Goal: Task Accomplishment & Management: Use online tool/utility

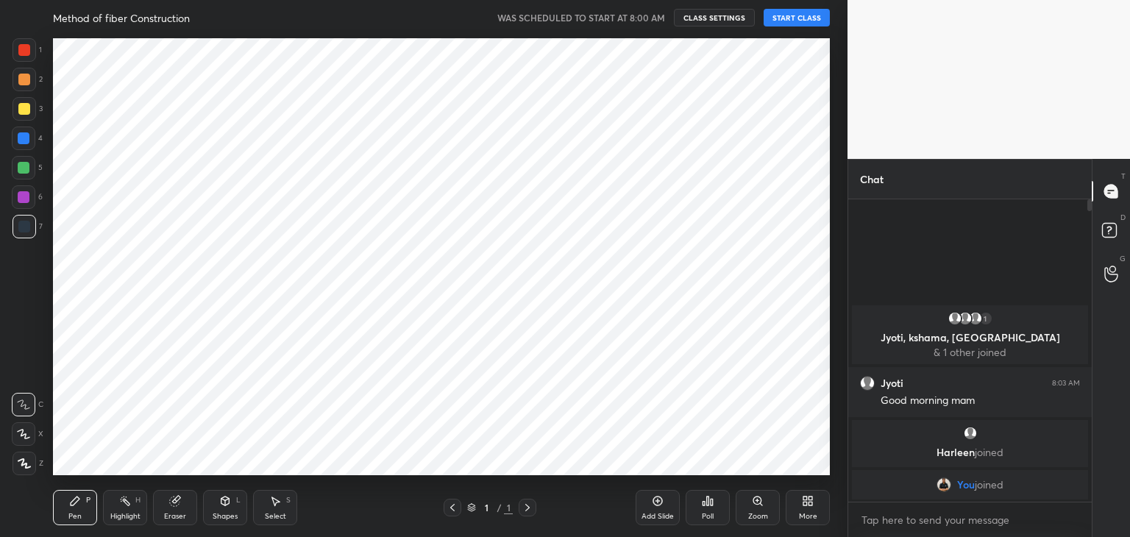
scroll to position [73106, 72761]
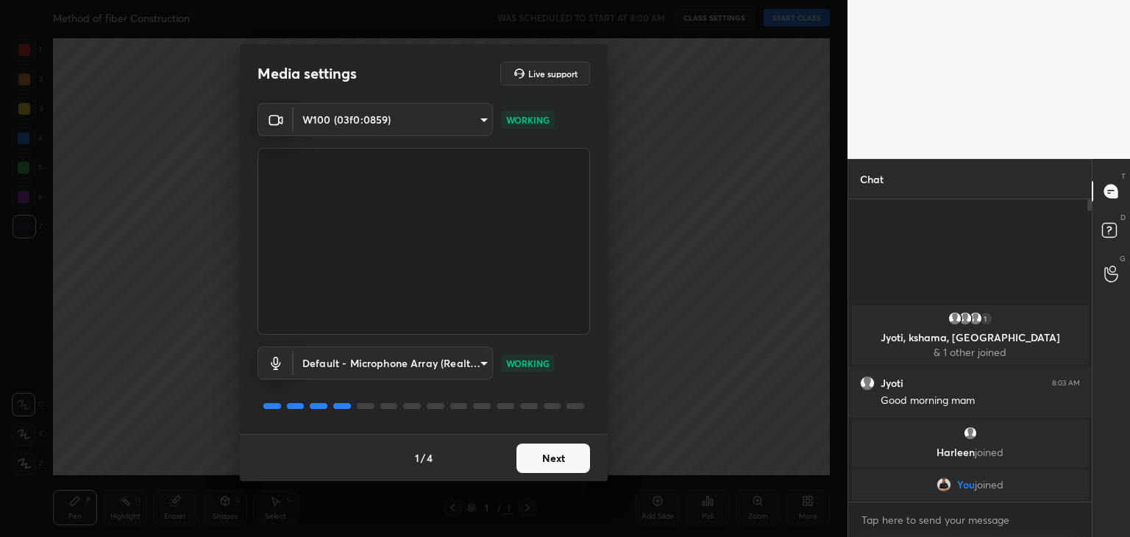
click at [555, 451] on button "Next" at bounding box center [553, 458] width 74 height 29
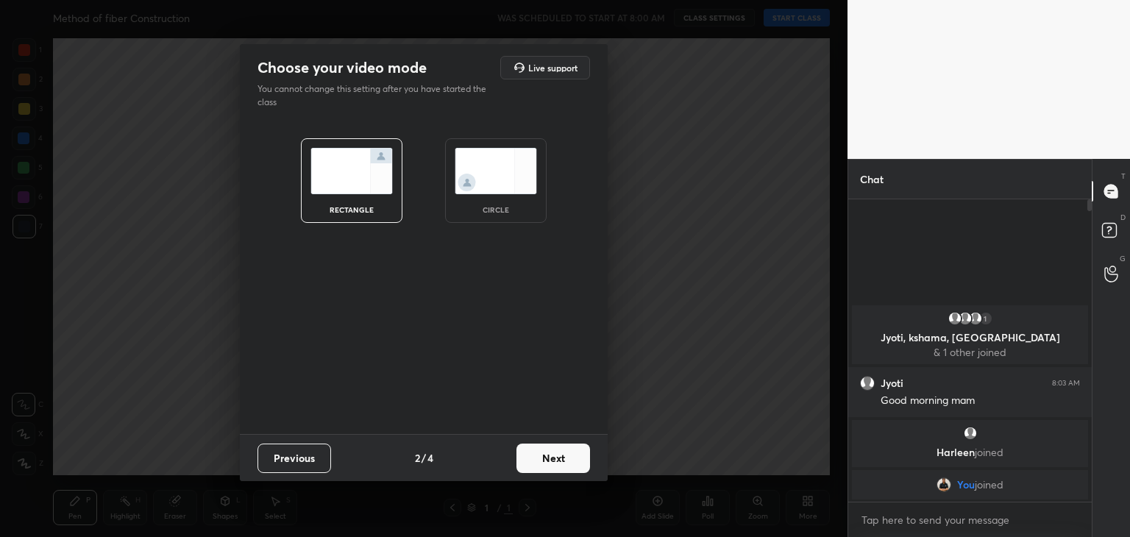
click at [513, 201] on div "circle" at bounding box center [495, 180] width 101 height 85
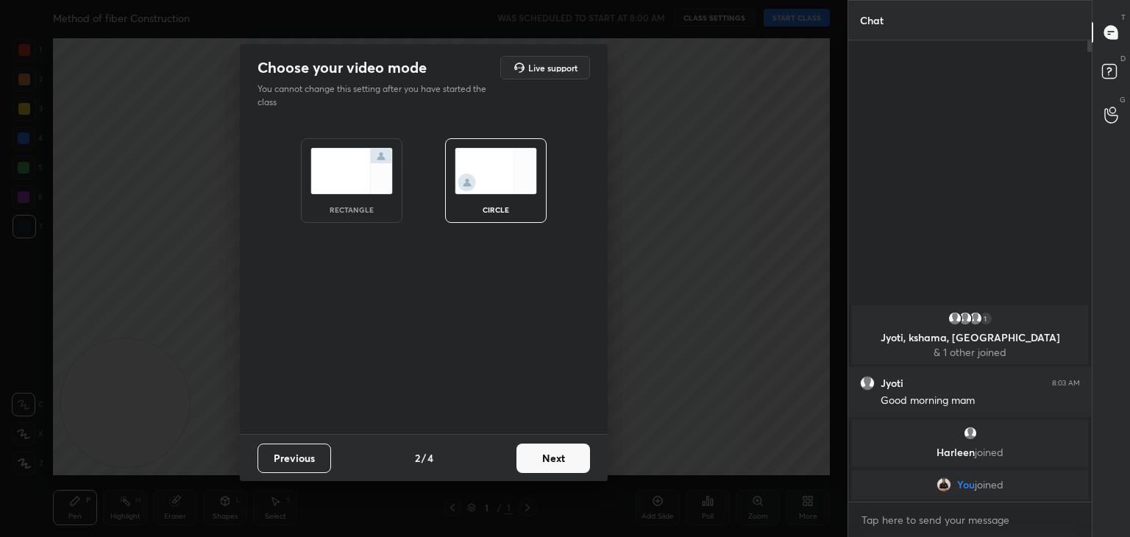
scroll to position [335, 239]
click at [532, 464] on button "Next" at bounding box center [553, 458] width 74 height 29
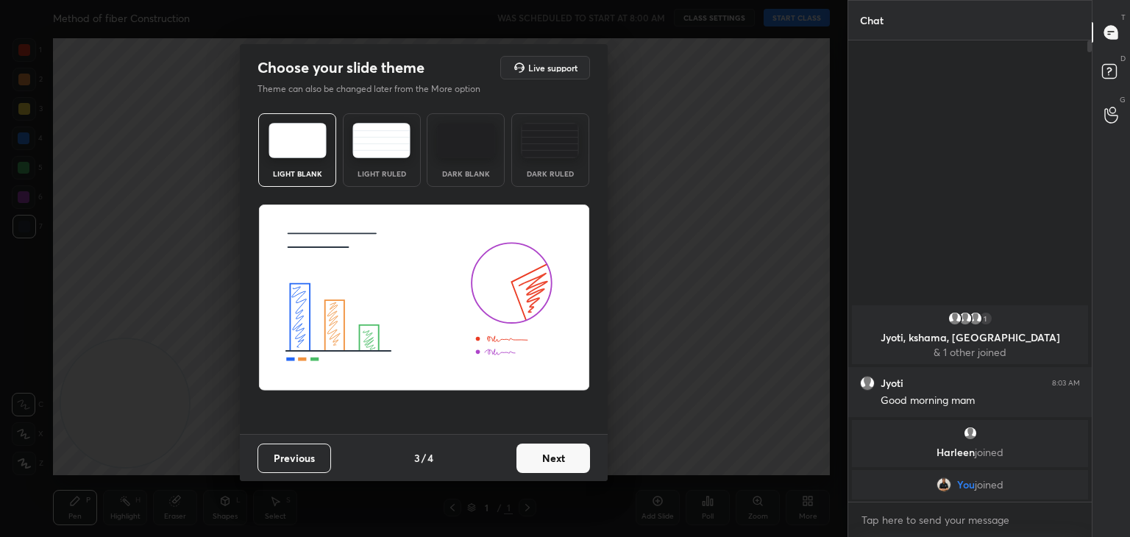
click at [534, 464] on button "Next" at bounding box center [553, 458] width 74 height 29
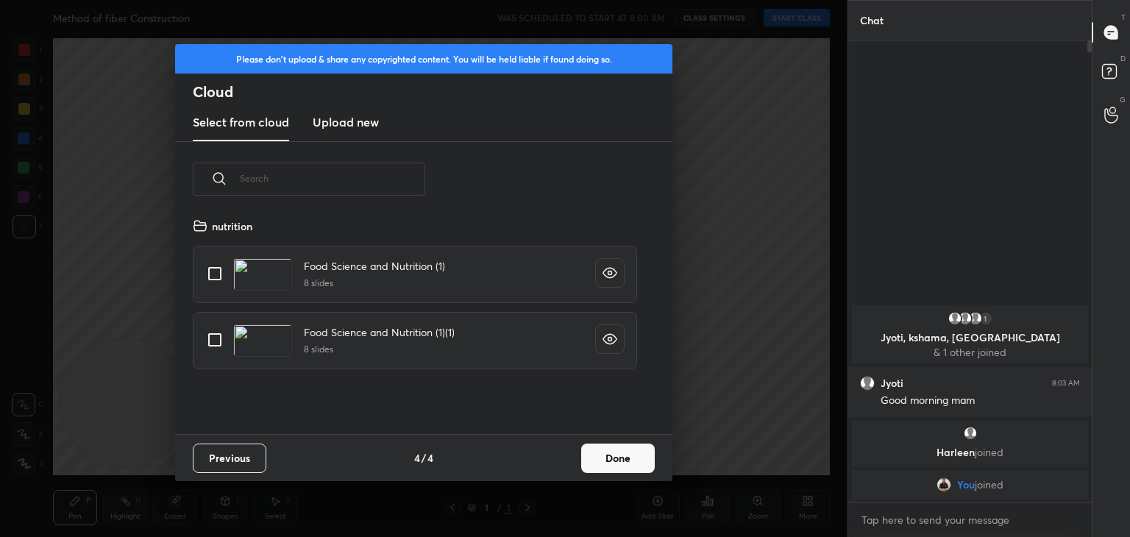
scroll to position [218, 472]
click at [353, 128] on h3 "Upload new" at bounding box center [346, 122] width 66 height 18
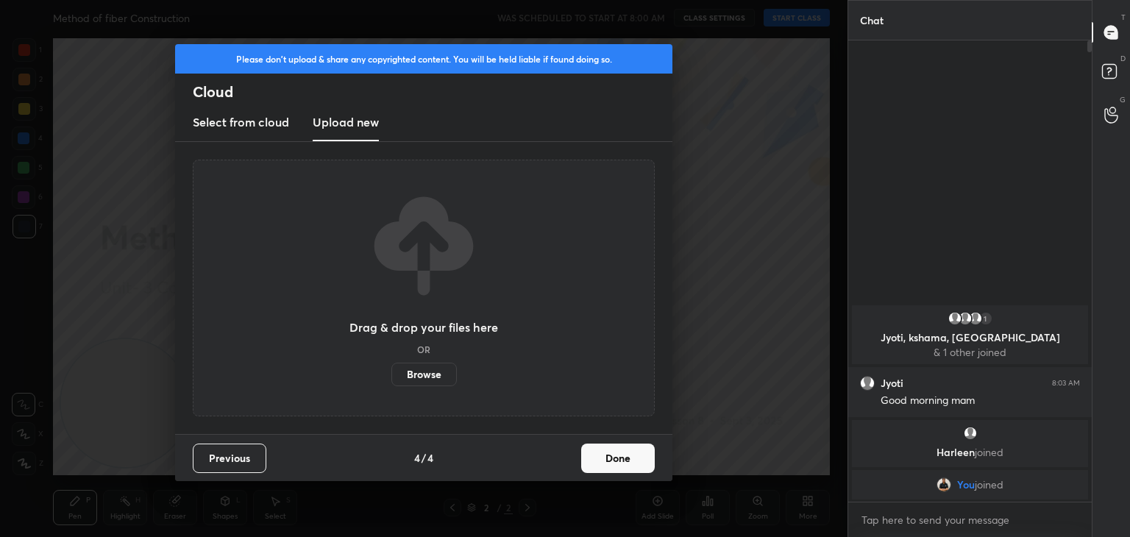
click at [420, 377] on label "Browse" at bounding box center [423, 375] width 65 height 24
click at [391, 377] on input "Browse" at bounding box center [391, 375] width 0 height 24
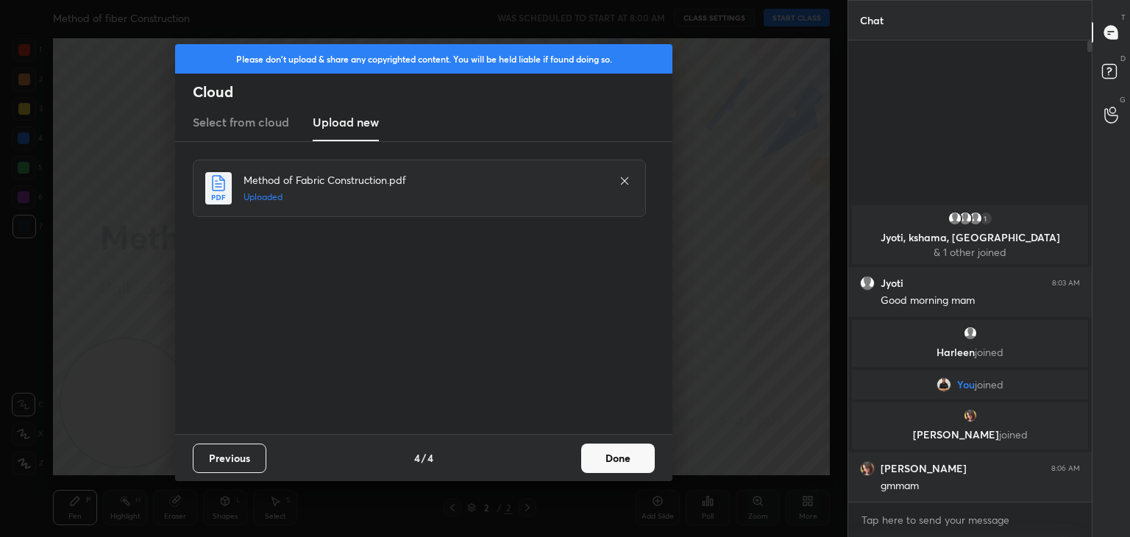
click at [620, 465] on button "Done" at bounding box center [618, 458] width 74 height 29
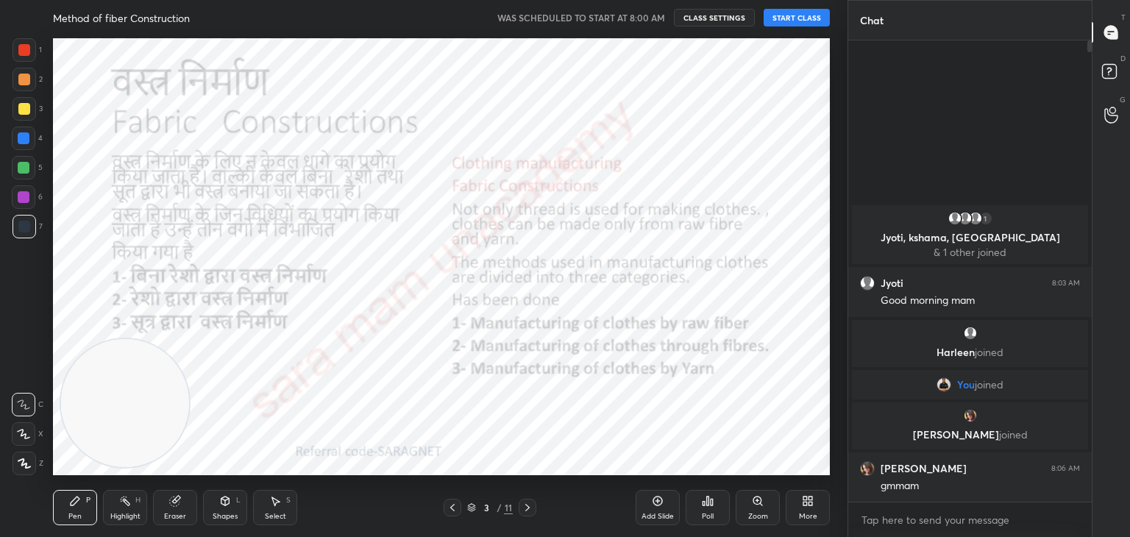
click at [800, 19] on button "START CLASS" at bounding box center [796, 18] width 66 height 18
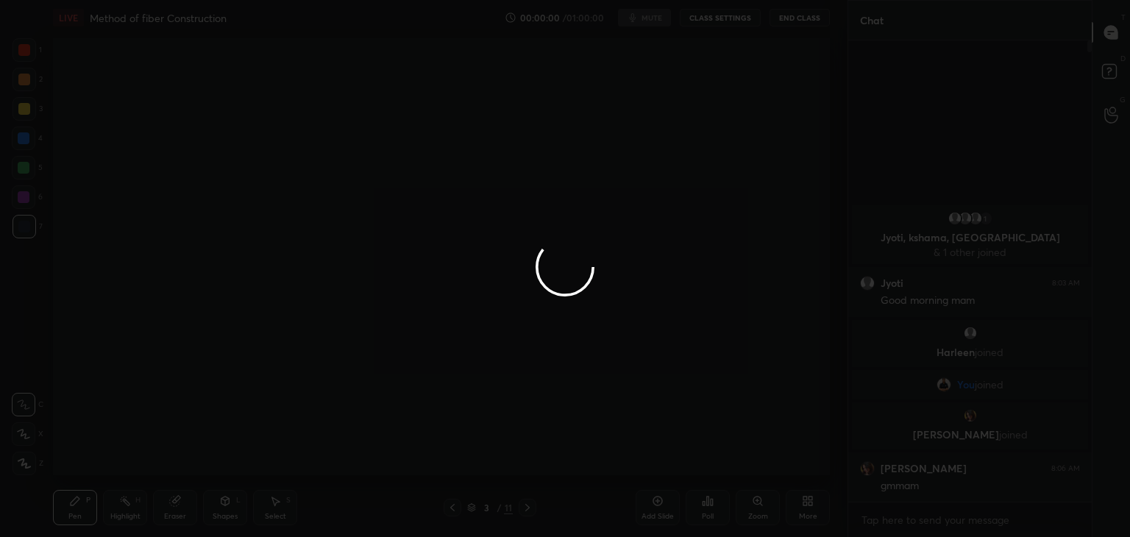
type textarea "x"
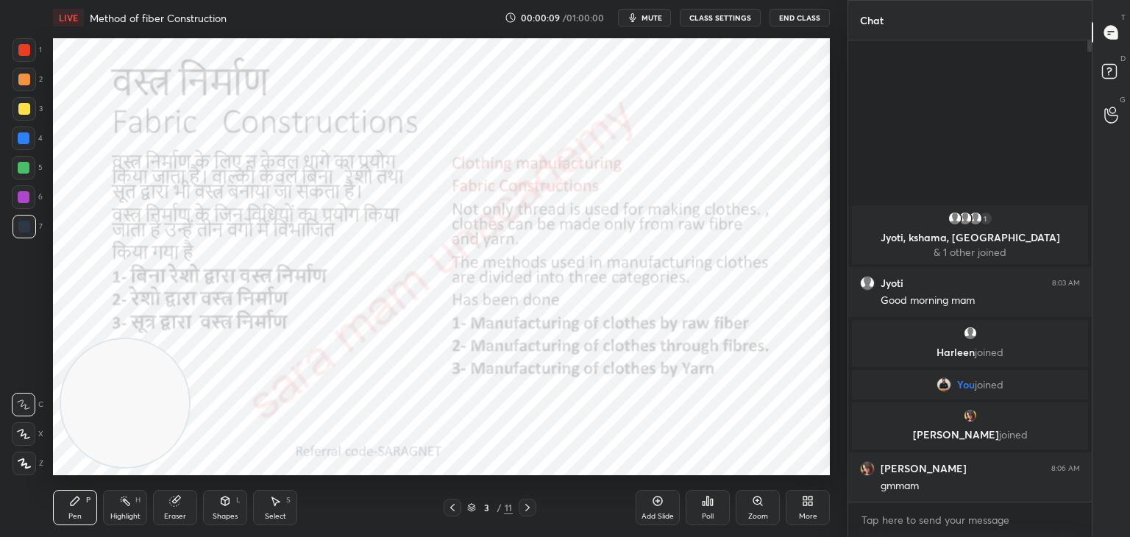
click at [447, 510] on icon at bounding box center [452, 508] width 12 height 12
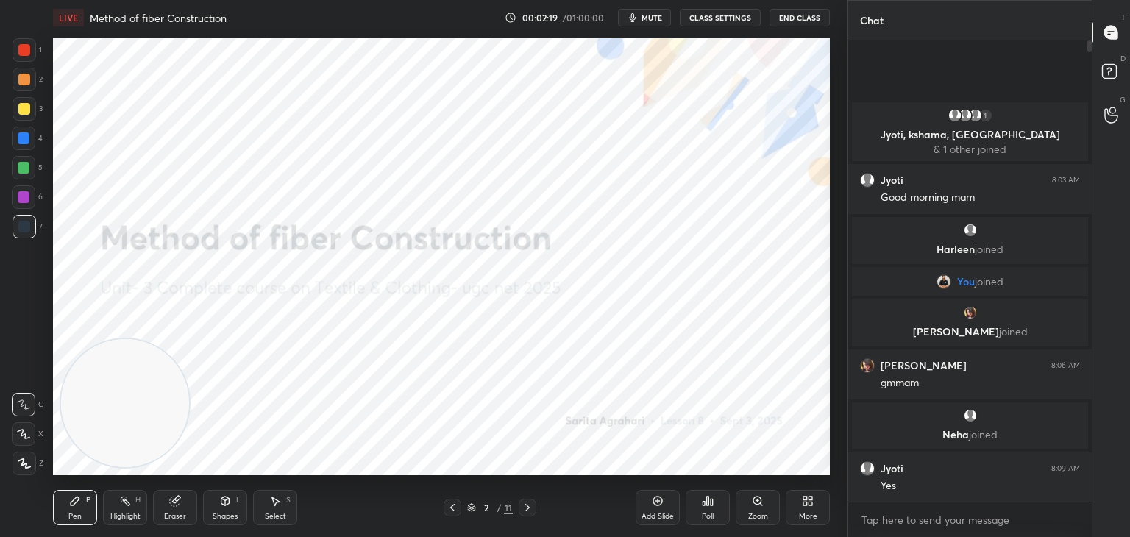
click at [69, 505] on icon at bounding box center [75, 501] width 12 height 12
click at [18, 48] on div at bounding box center [25, 50] width 24 height 24
click at [23, 460] on icon at bounding box center [24, 463] width 12 height 9
click at [528, 505] on icon at bounding box center [527, 508] width 12 height 12
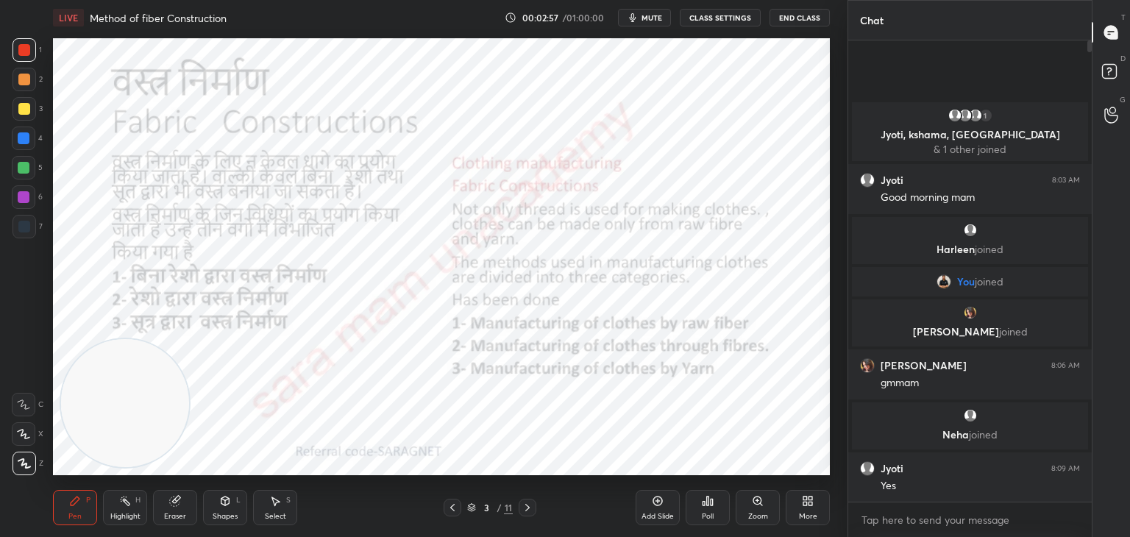
click at [524, 504] on icon at bounding box center [527, 508] width 12 height 12
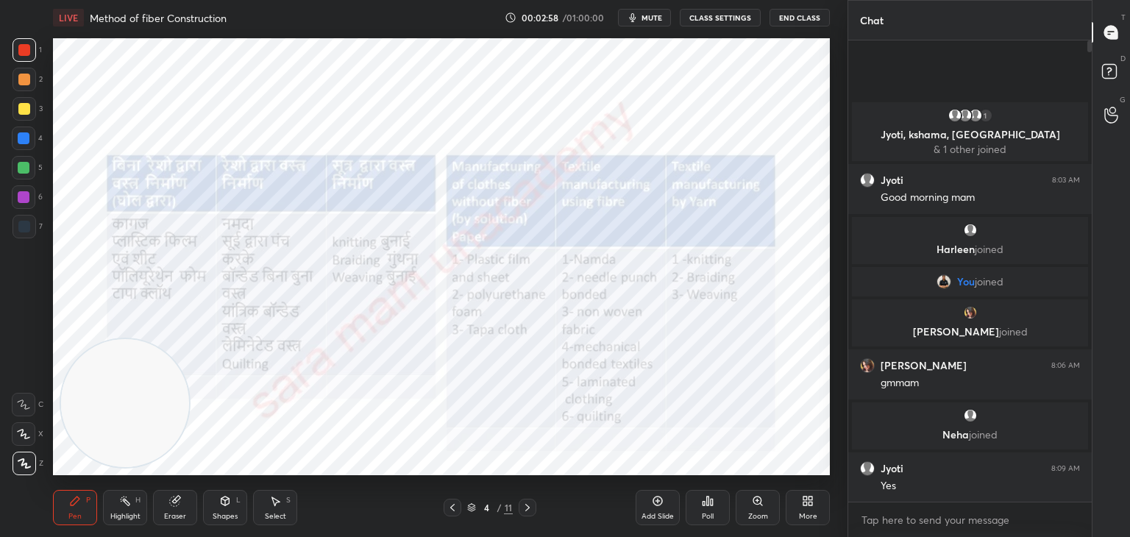
click at [527, 504] on icon at bounding box center [527, 508] width 12 height 12
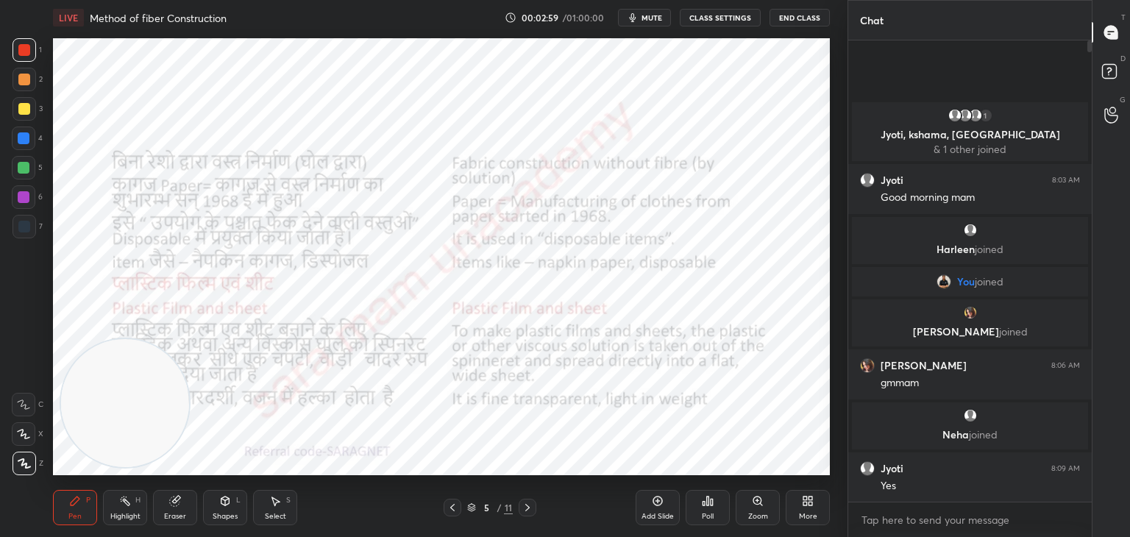
click at [530, 505] on icon at bounding box center [527, 508] width 12 height 12
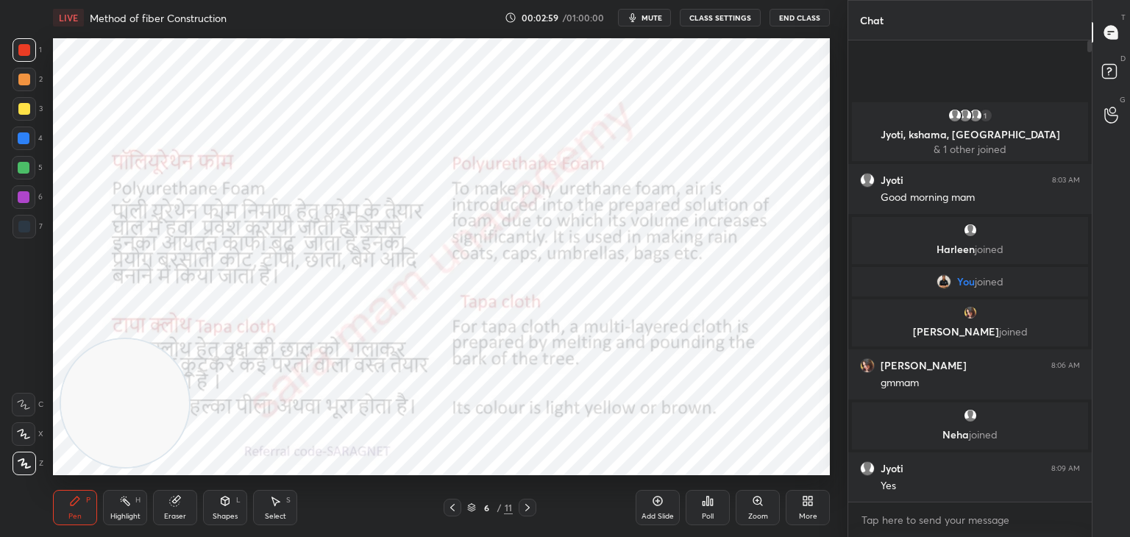
click at [530, 503] on icon at bounding box center [527, 508] width 12 height 12
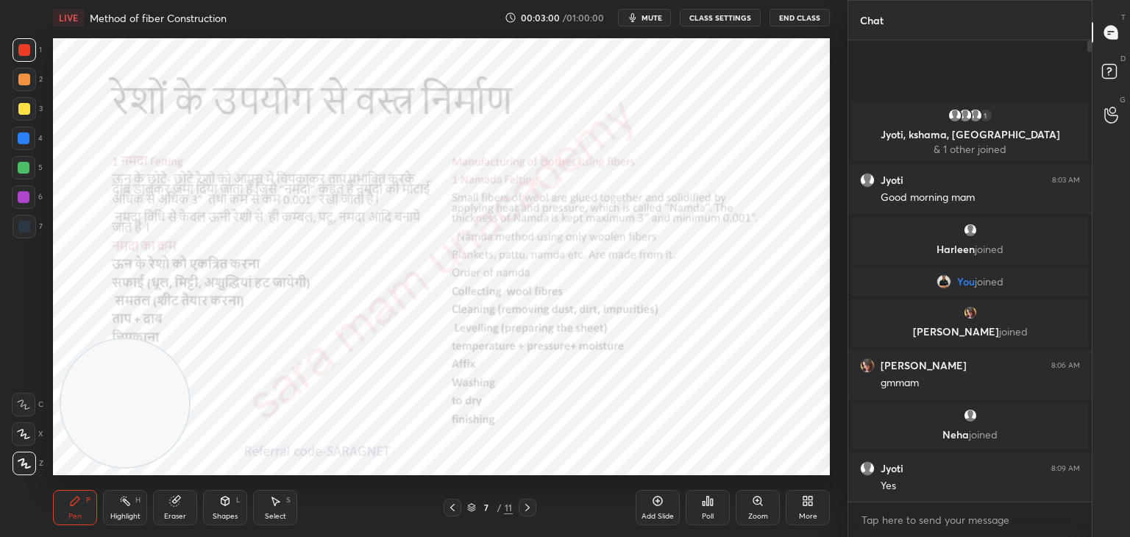
click at [531, 507] on icon at bounding box center [527, 508] width 12 height 12
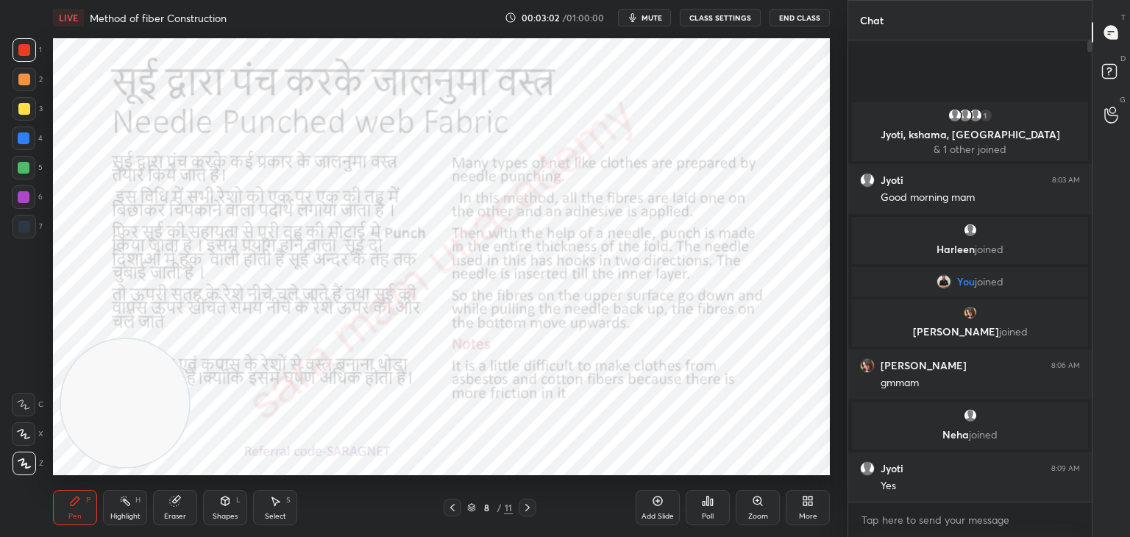
click at [524, 505] on icon at bounding box center [527, 508] width 12 height 12
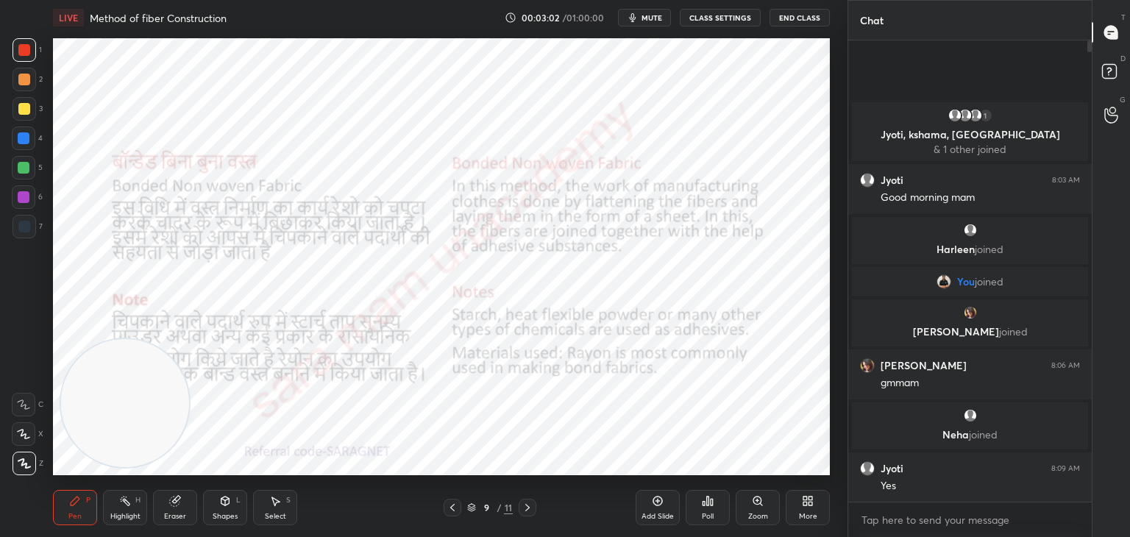
click at [526, 507] on icon at bounding box center [527, 508] width 12 height 12
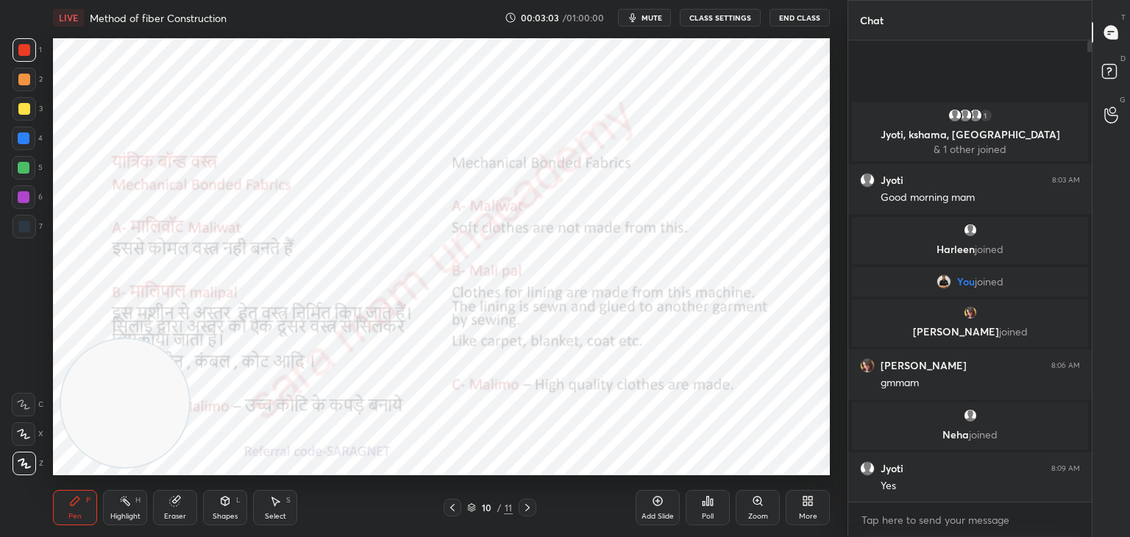
click at [528, 507] on icon at bounding box center [527, 507] width 4 height 7
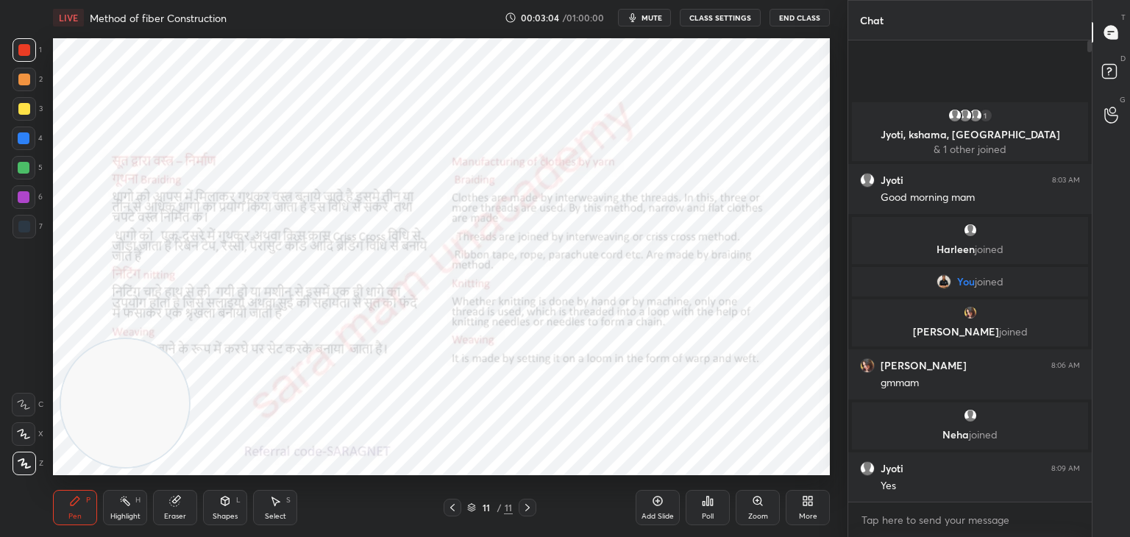
click at [528, 507] on icon at bounding box center [527, 507] width 4 height 7
click at [527, 505] on icon at bounding box center [527, 507] width 4 height 7
click at [524, 507] on icon at bounding box center [527, 508] width 12 height 12
click at [459, 507] on div at bounding box center [453, 508] width 18 height 18
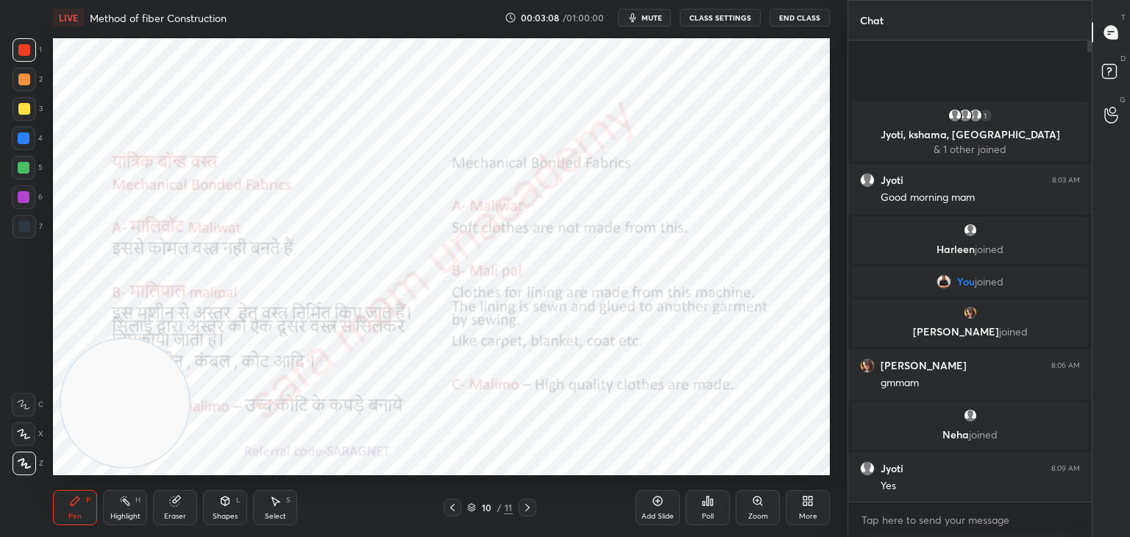
click at [460, 507] on div at bounding box center [453, 508] width 18 height 18
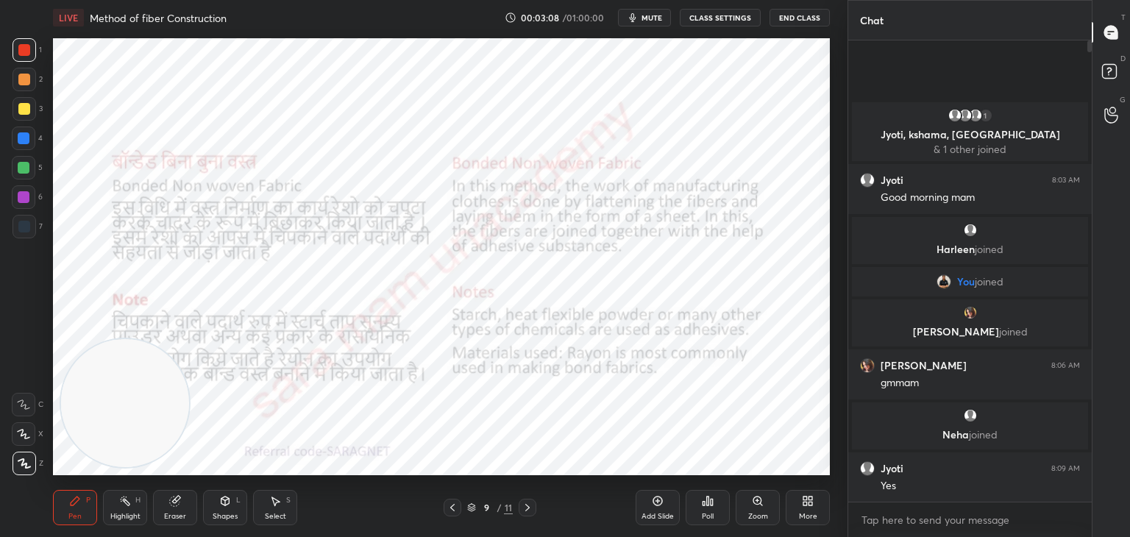
click at [461, 508] on div "9 / 11" at bounding box center [490, 508] width 93 height 18
click at [460, 508] on div at bounding box center [453, 508] width 18 height 18
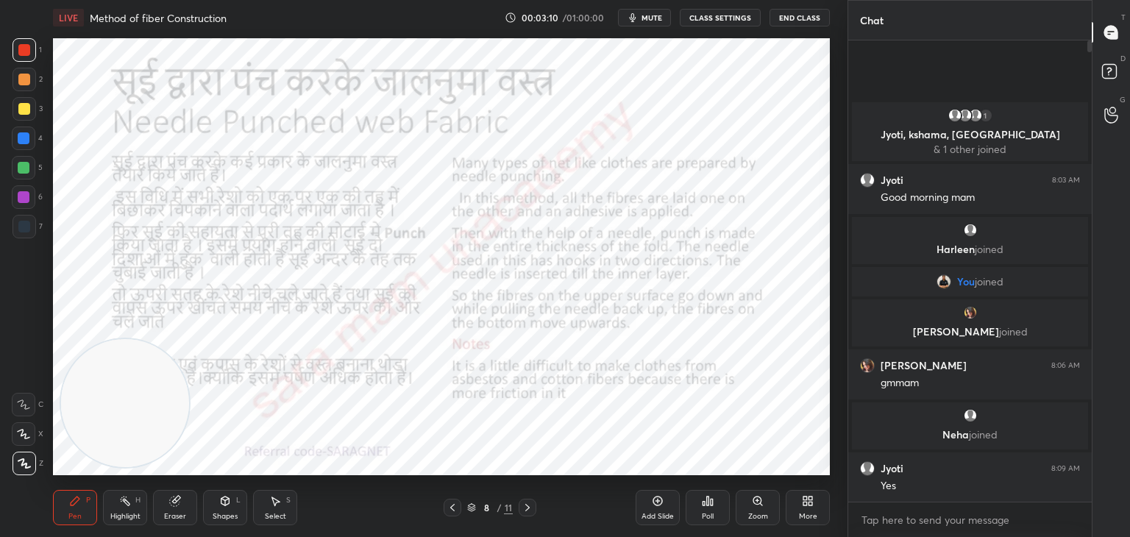
click at [460, 509] on div at bounding box center [453, 508] width 18 height 18
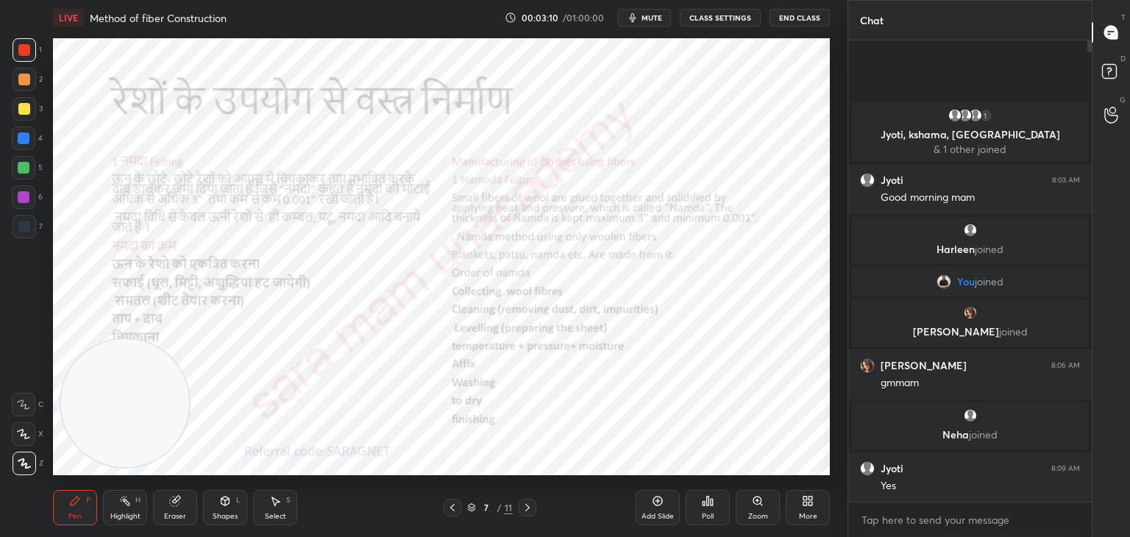
click at [457, 510] on icon at bounding box center [452, 508] width 12 height 12
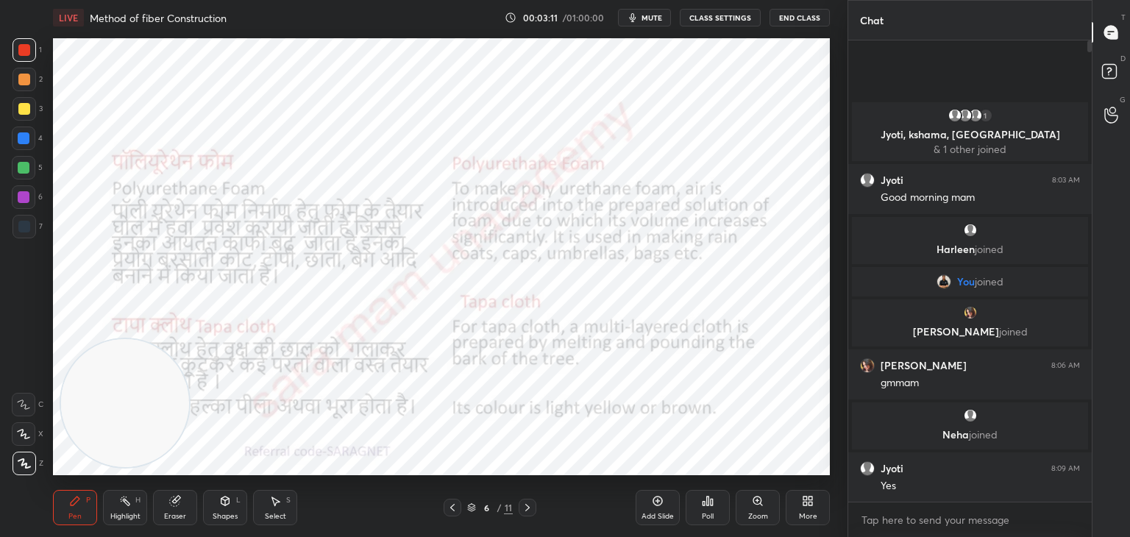
click at [456, 510] on icon at bounding box center [452, 508] width 12 height 12
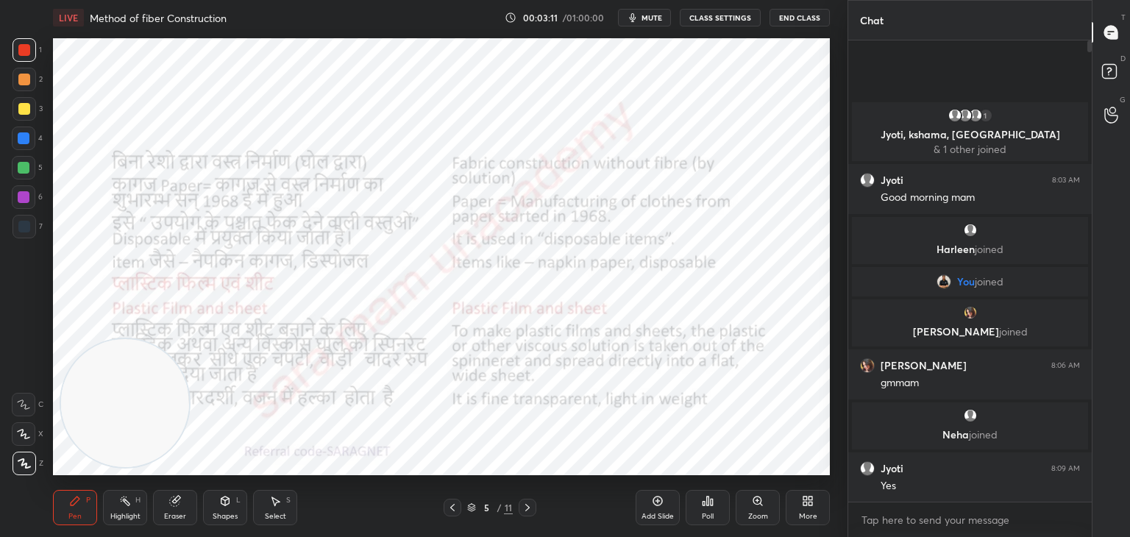
click at [458, 510] on div at bounding box center [453, 508] width 18 height 18
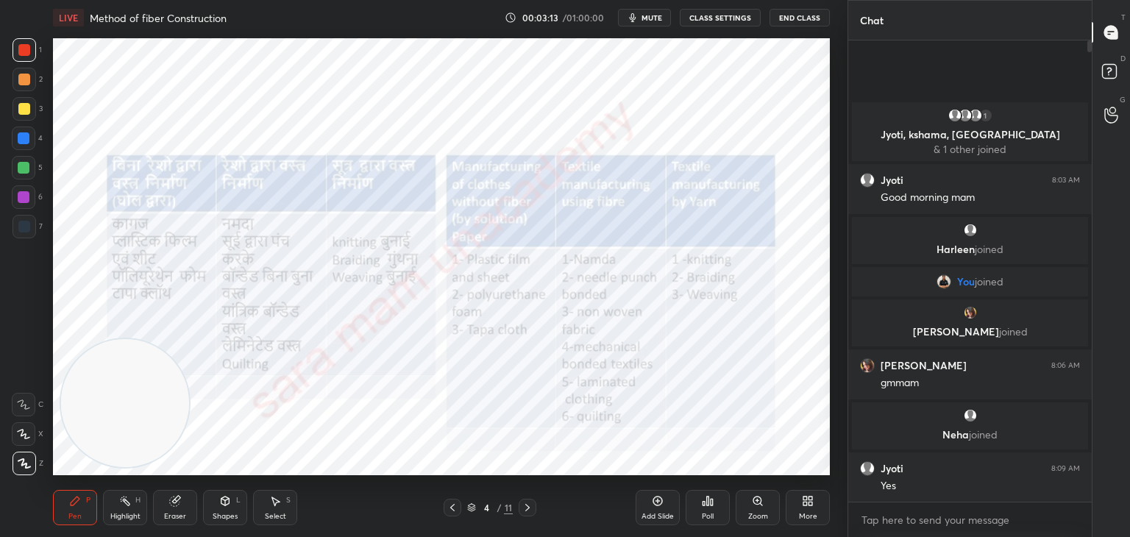
click at [456, 513] on icon at bounding box center [452, 508] width 12 height 12
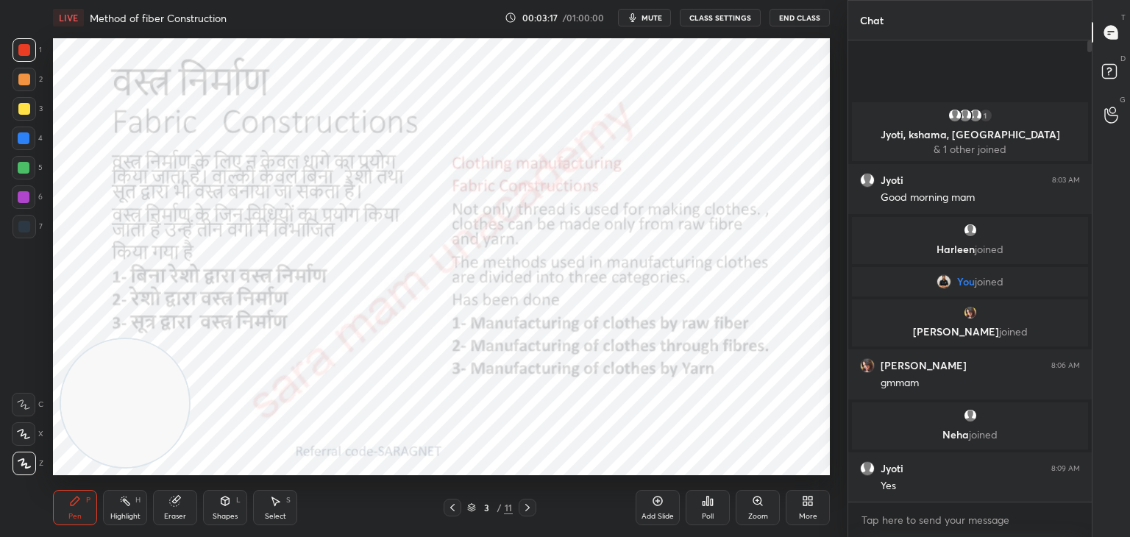
click at [447, 510] on icon at bounding box center [452, 508] width 12 height 12
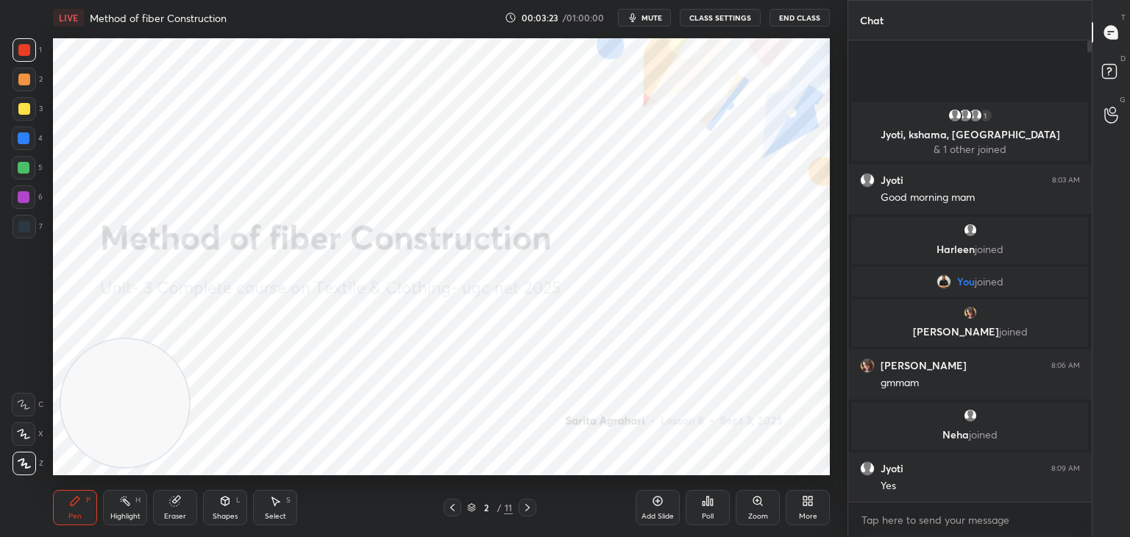
click at [527, 505] on icon at bounding box center [527, 507] width 4 height 7
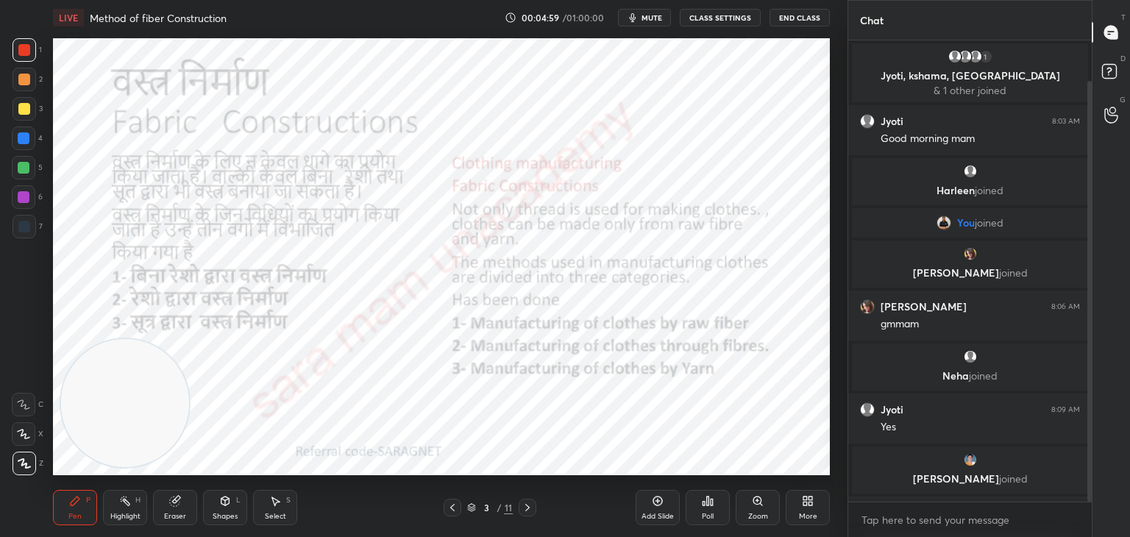
scroll to position [44, 0]
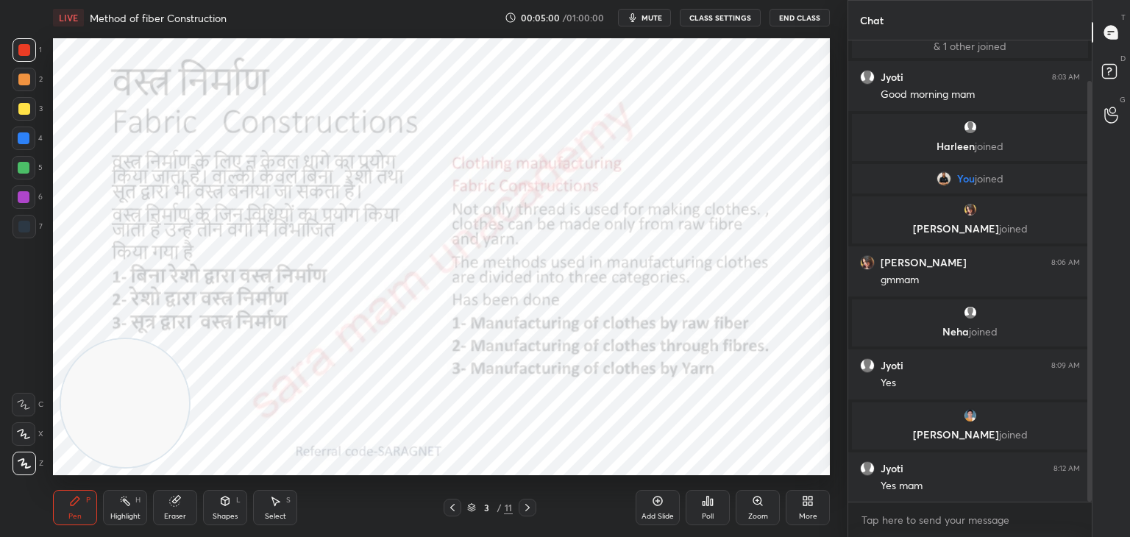
drag, startPoint x: 1090, startPoint y: 358, endPoint x: 1104, endPoint y: 452, distance: 95.2
click at [1104, 452] on div "Chat 1 Jyoti, kshama, Himani & 1 other joined Jyoti 8:03 AM Good morning mam Ha…" at bounding box center [988, 268] width 282 height 537
click at [655, 510] on div "Add Slide" at bounding box center [657, 507] width 44 height 35
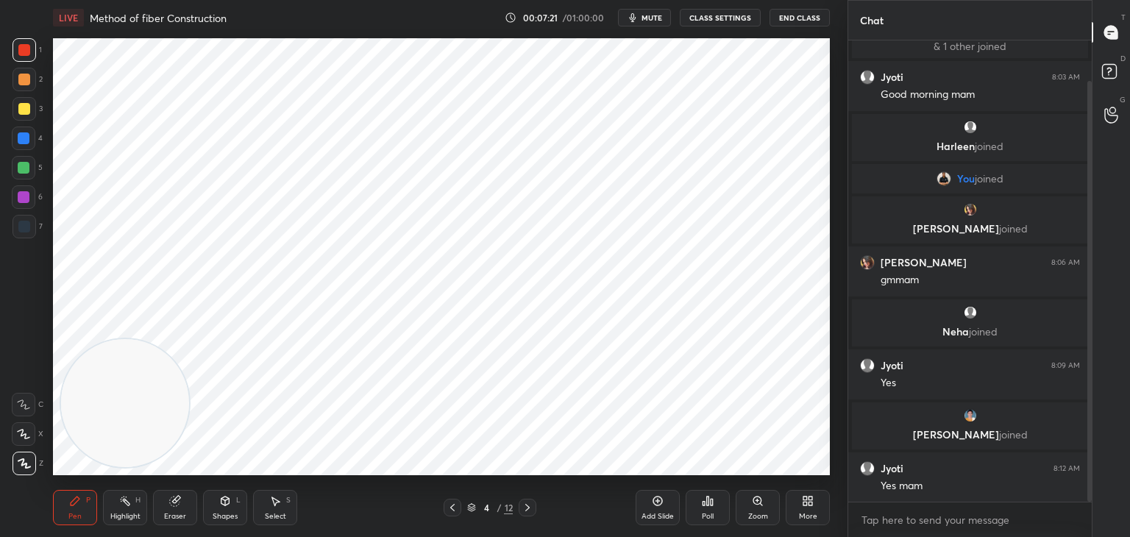
click at [451, 509] on icon at bounding box center [452, 508] width 12 height 12
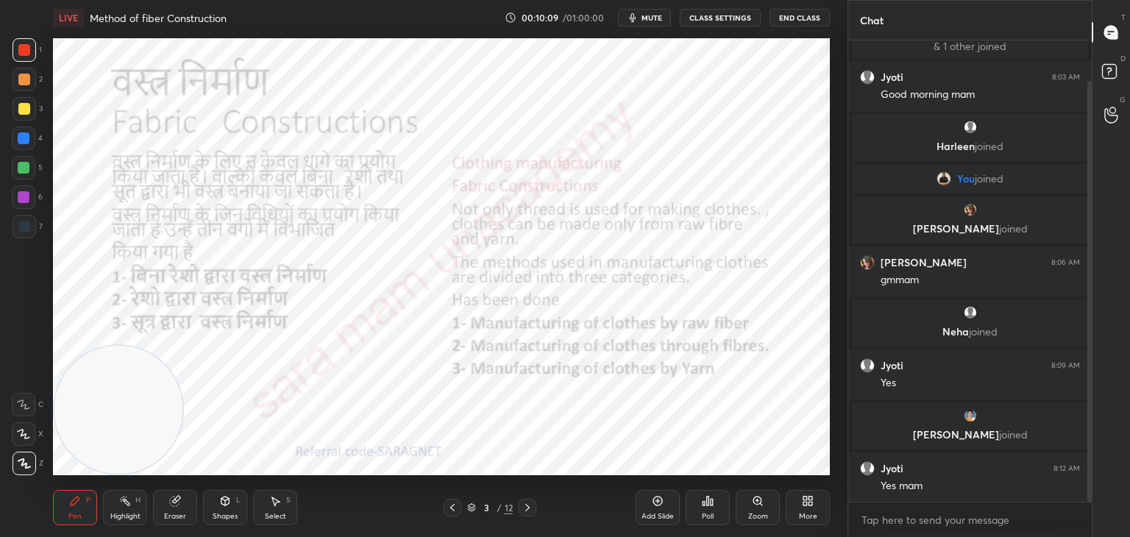
click at [527, 510] on icon at bounding box center [527, 508] width 12 height 12
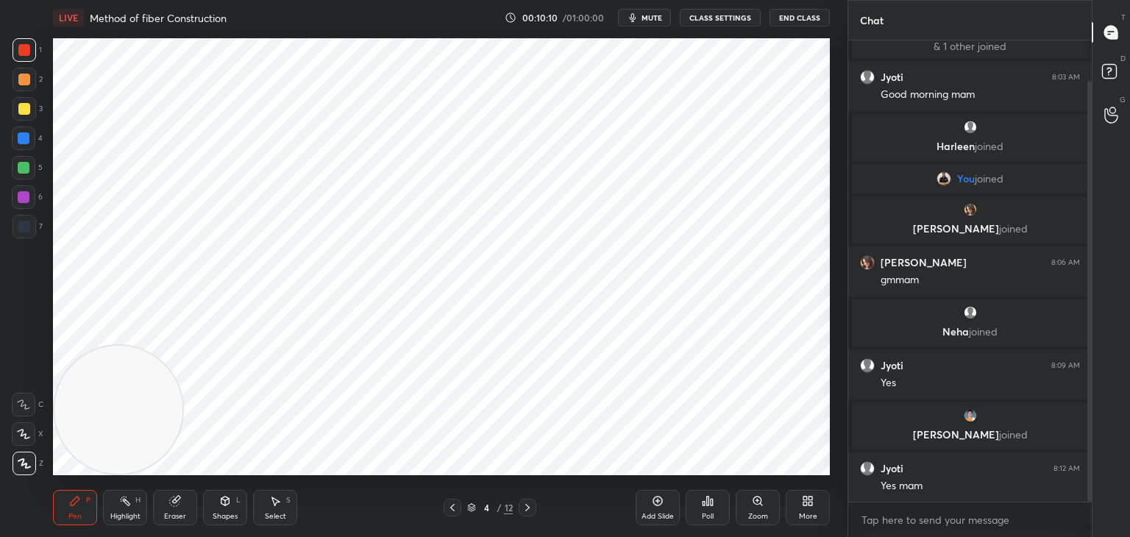
click at [530, 508] on icon at bounding box center [527, 508] width 12 height 12
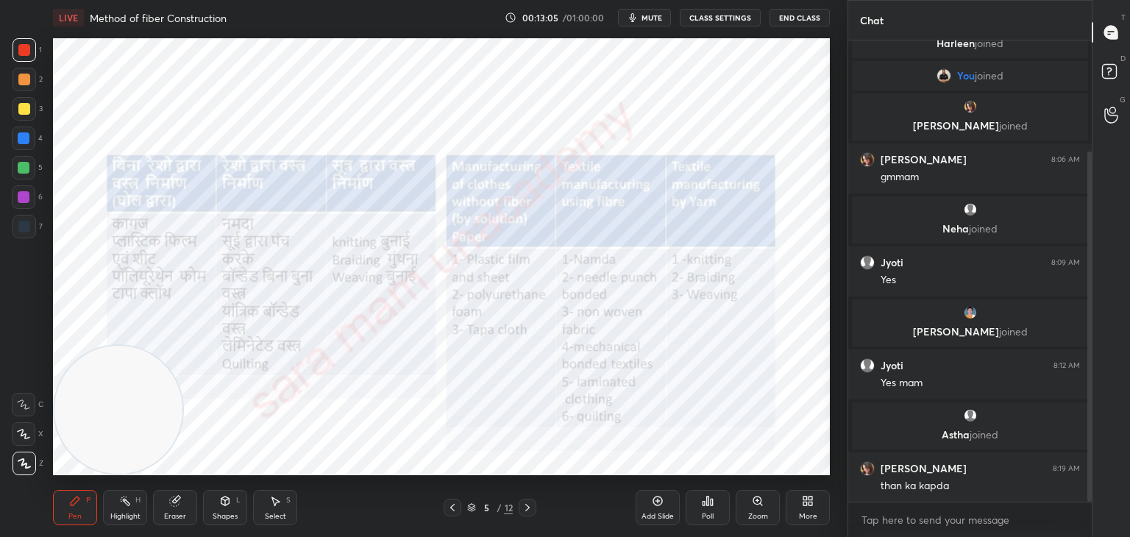
scroll to position [197, 0]
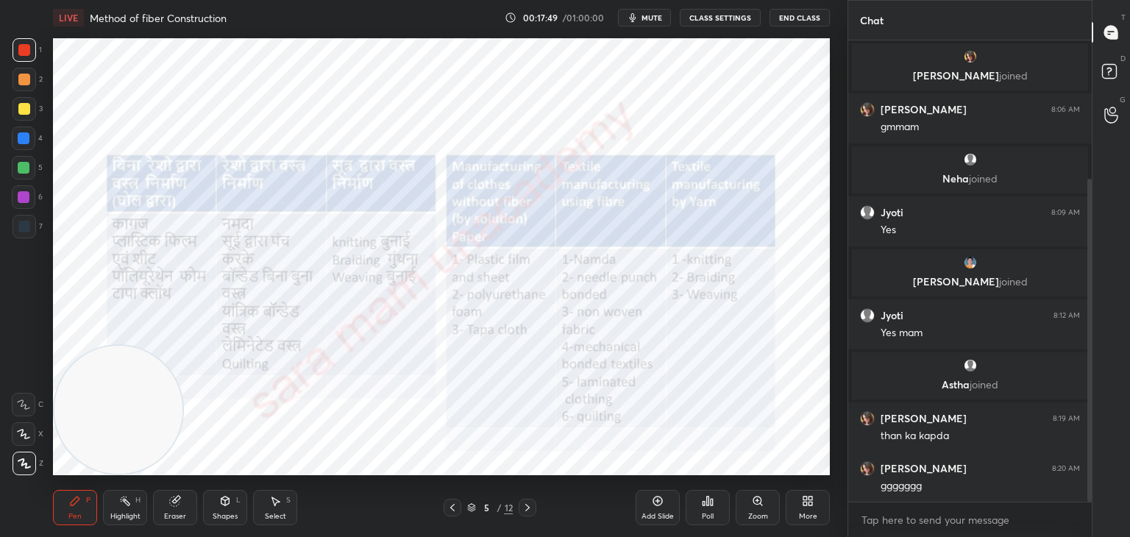
click at [658, 507] on div "Add Slide" at bounding box center [657, 507] width 44 height 35
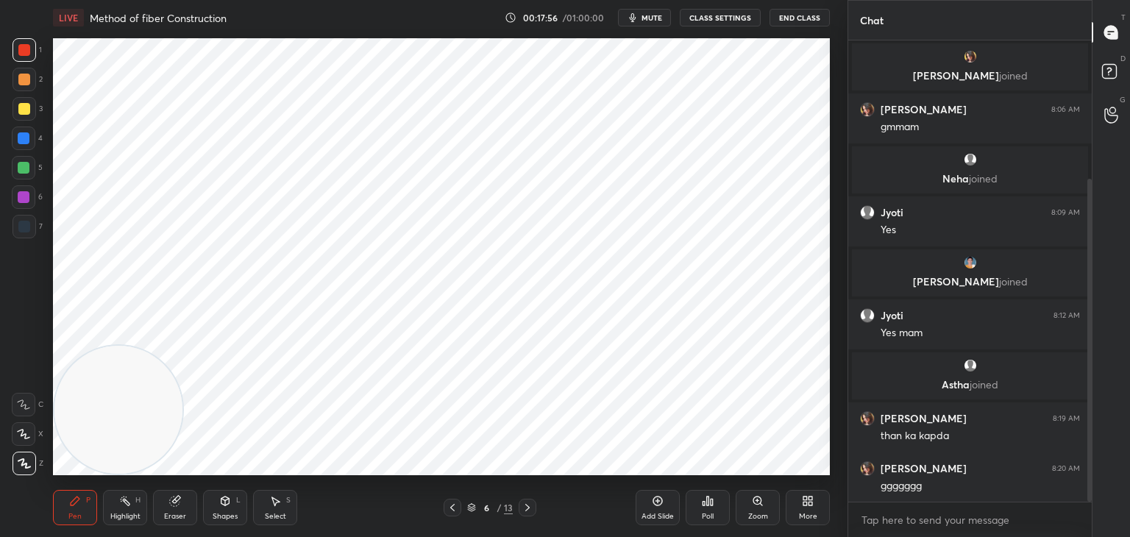
click at [277, 508] on div "Select S" at bounding box center [275, 507] width 44 height 35
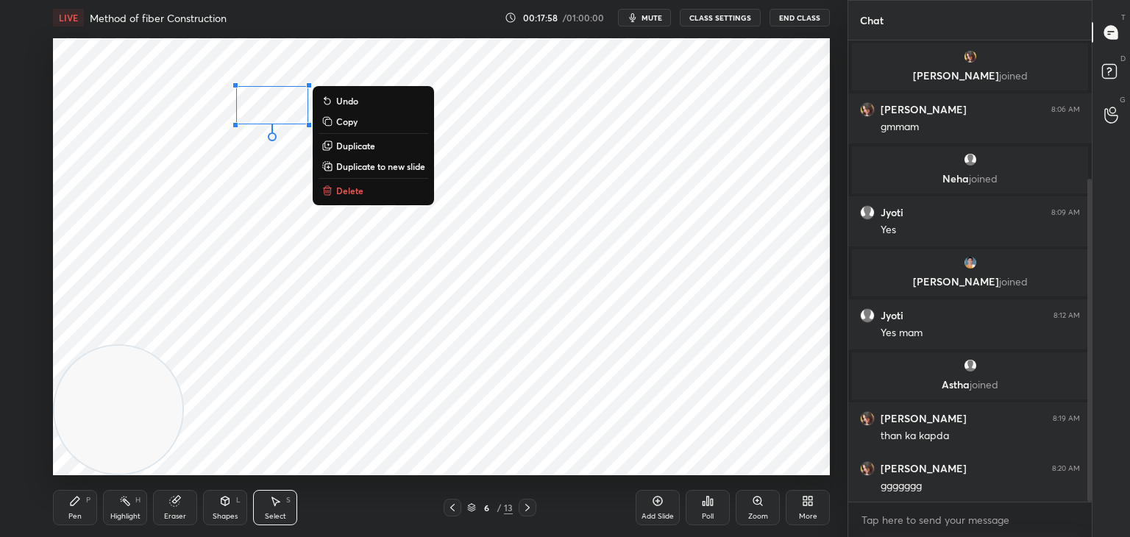
click at [362, 195] on p "Delete" at bounding box center [349, 191] width 27 height 12
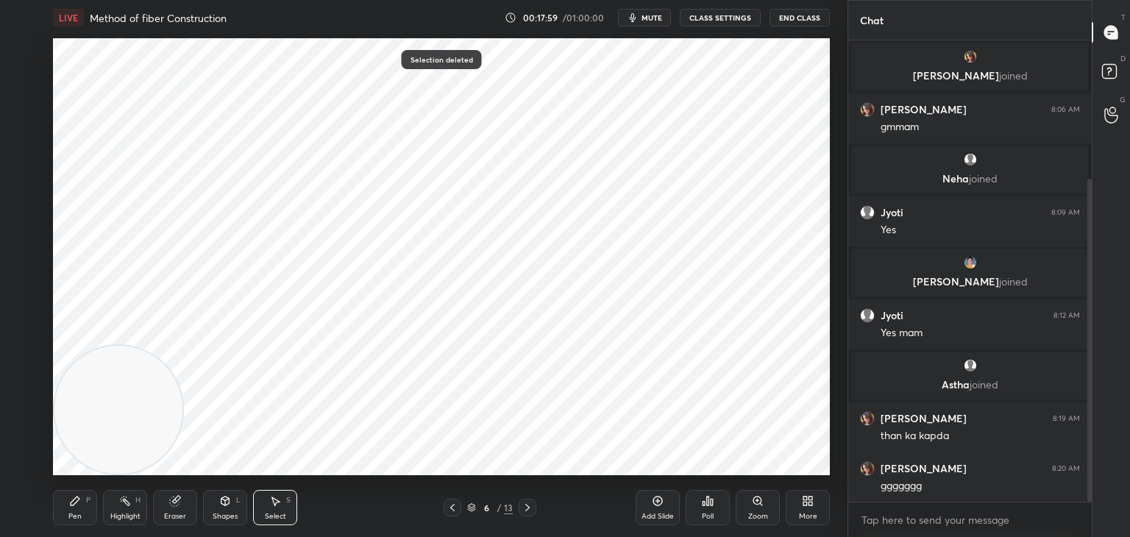
click at [73, 510] on div "Pen P" at bounding box center [75, 507] width 44 height 35
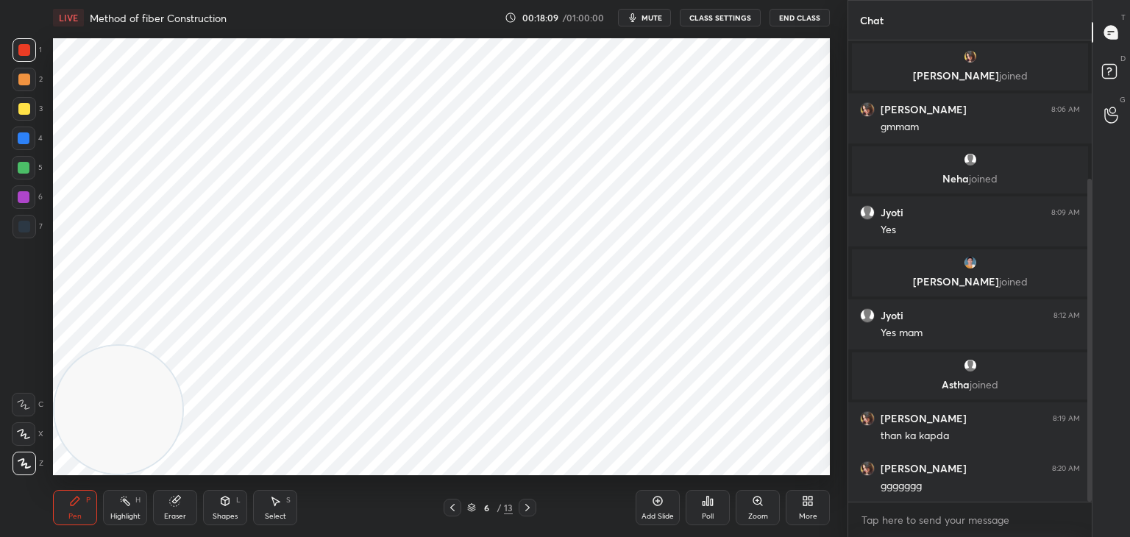
click at [179, 508] on div "Eraser" at bounding box center [175, 507] width 44 height 35
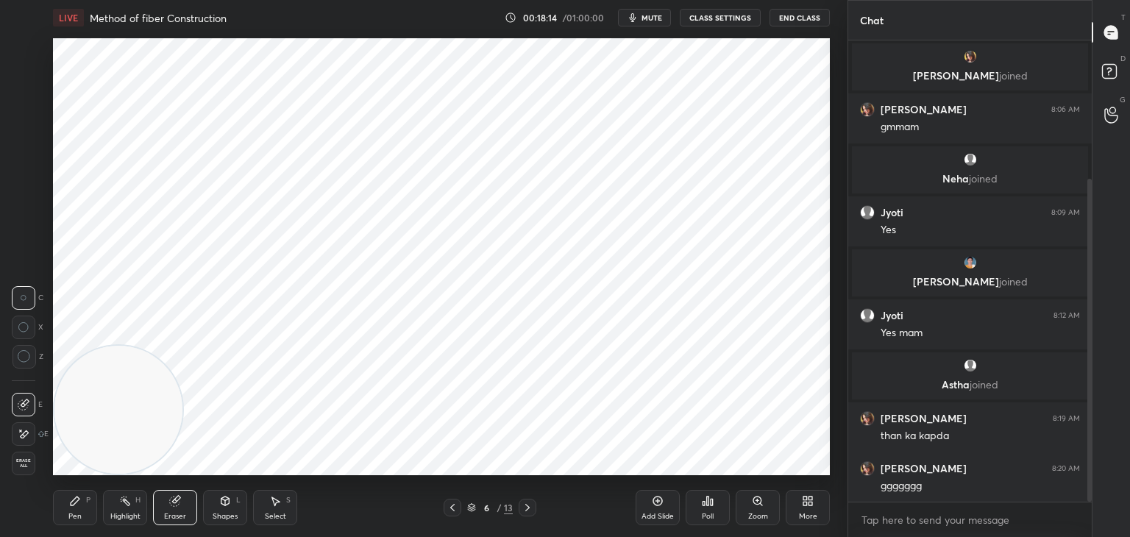
click at [74, 515] on div "Pen" at bounding box center [74, 516] width 13 height 7
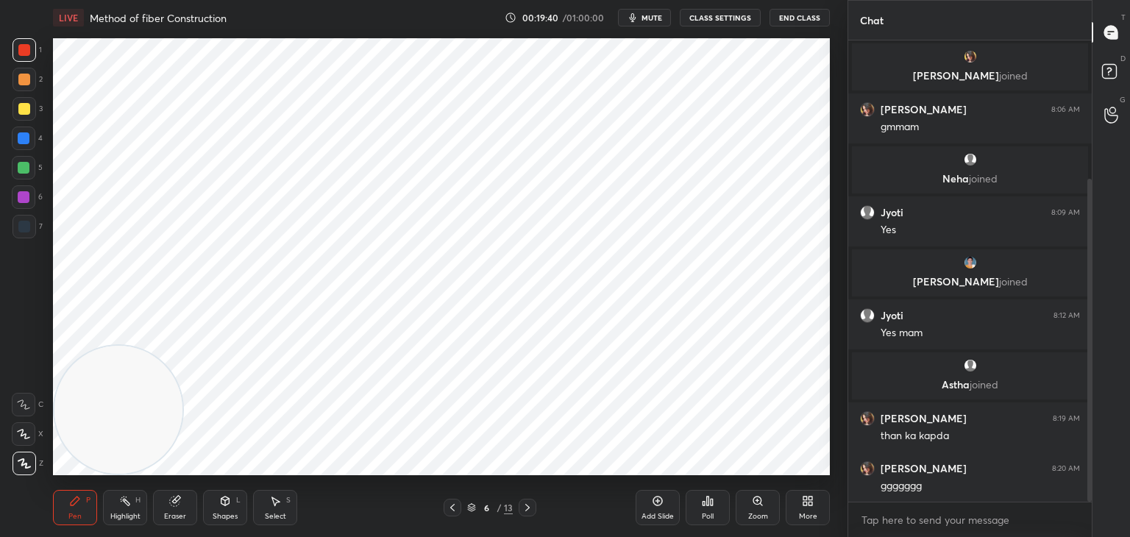
click at [455, 506] on icon at bounding box center [452, 508] width 12 height 12
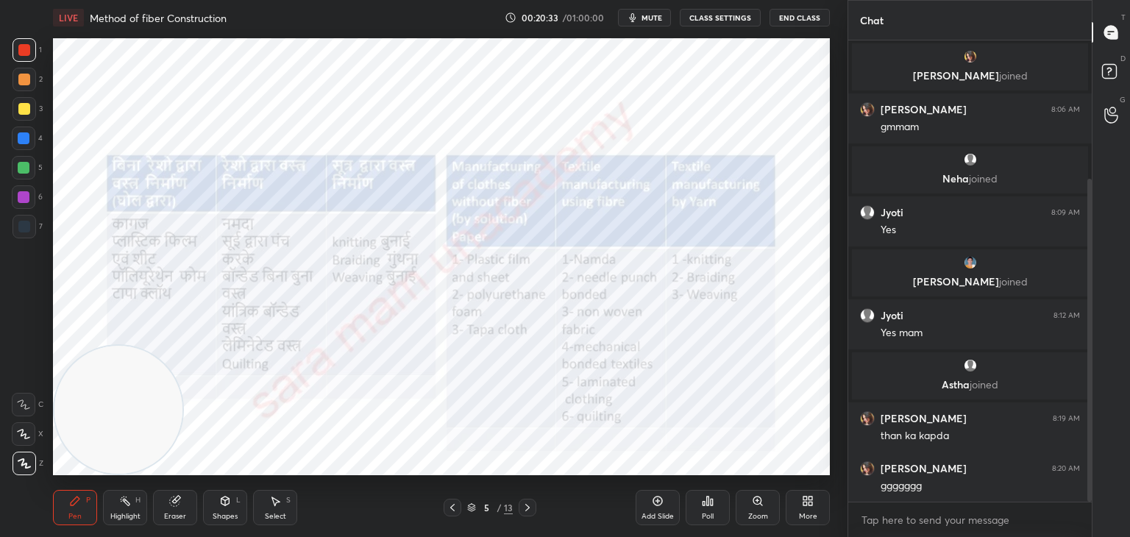
click at [527, 507] on icon at bounding box center [527, 507] width 4 height 7
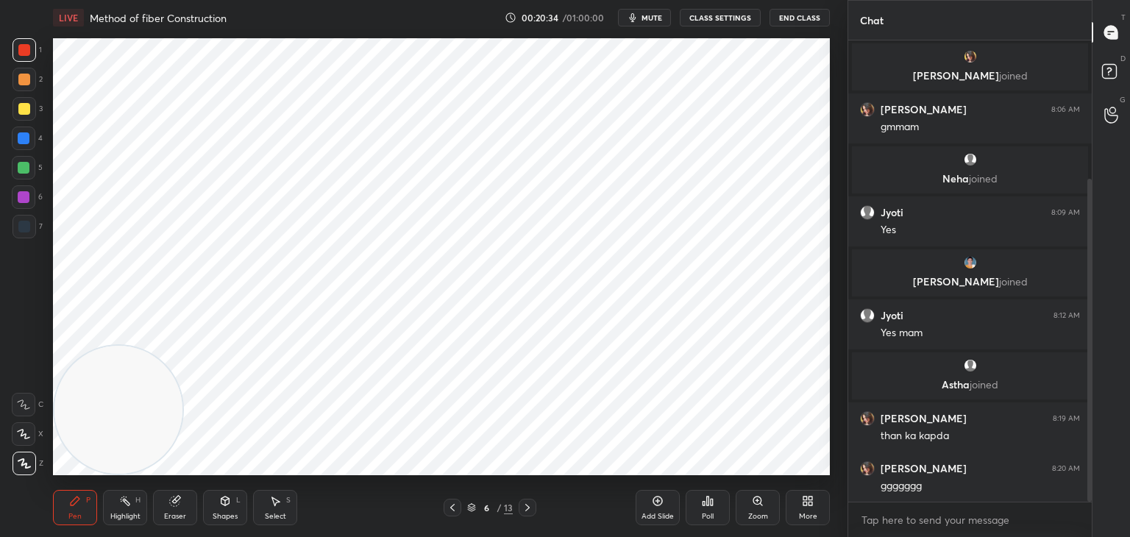
click at [528, 513] on icon at bounding box center [527, 508] width 12 height 12
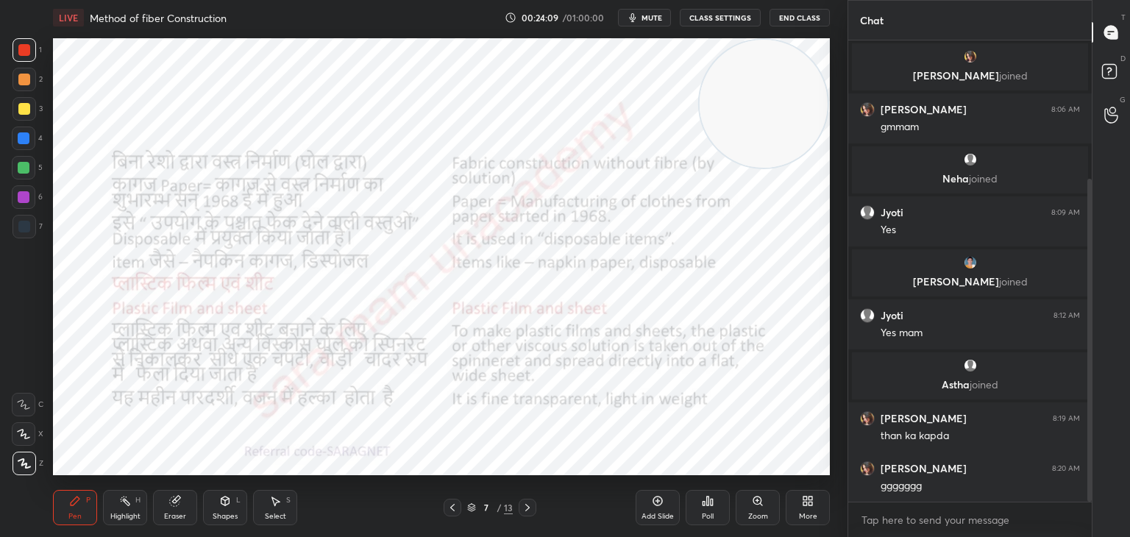
scroll to position [247, 0]
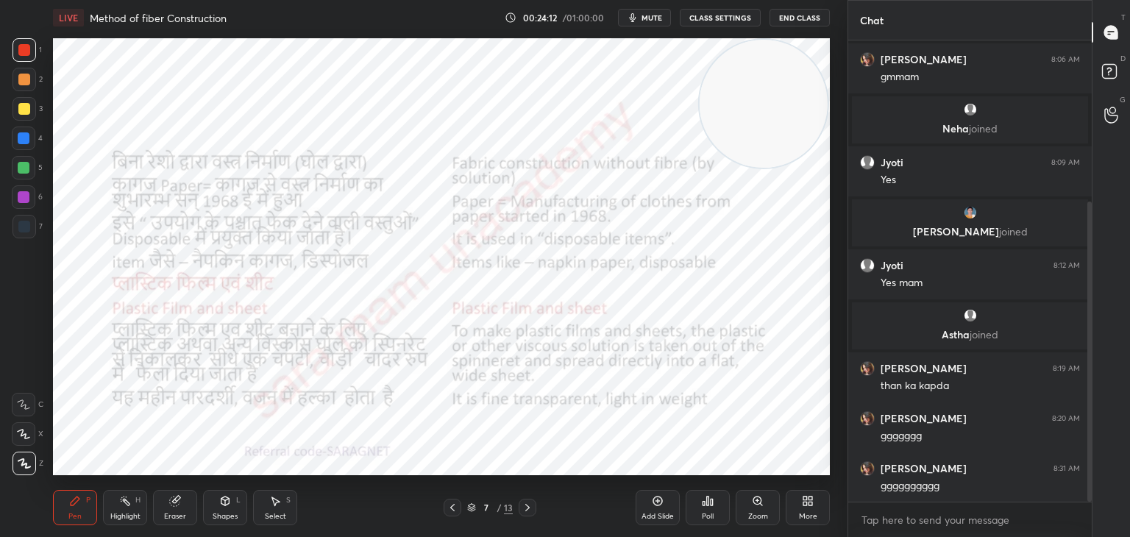
click at [530, 503] on icon at bounding box center [527, 508] width 12 height 12
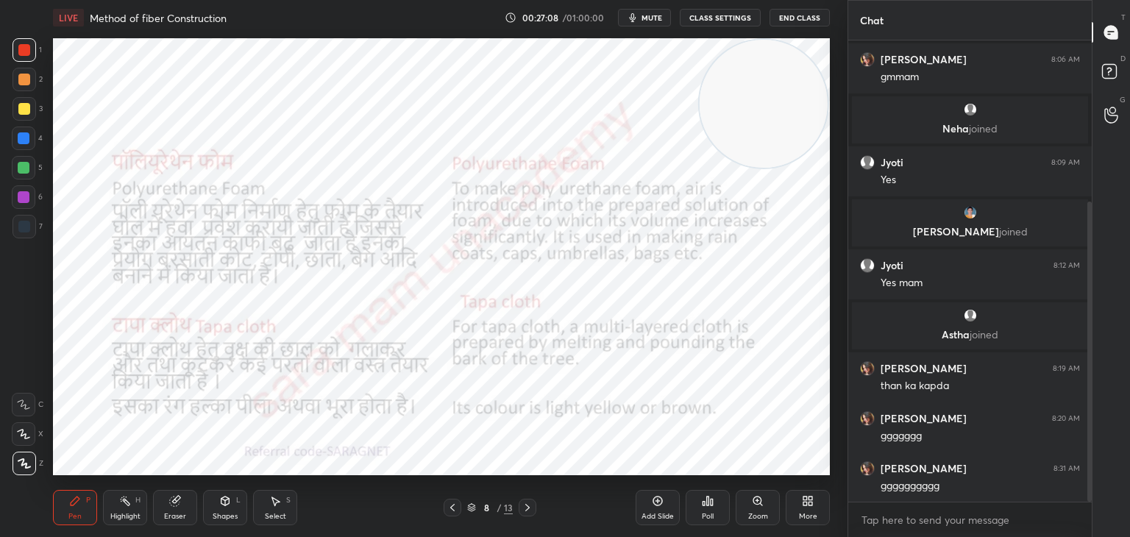
click at [451, 507] on icon at bounding box center [452, 507] width 4 height 7
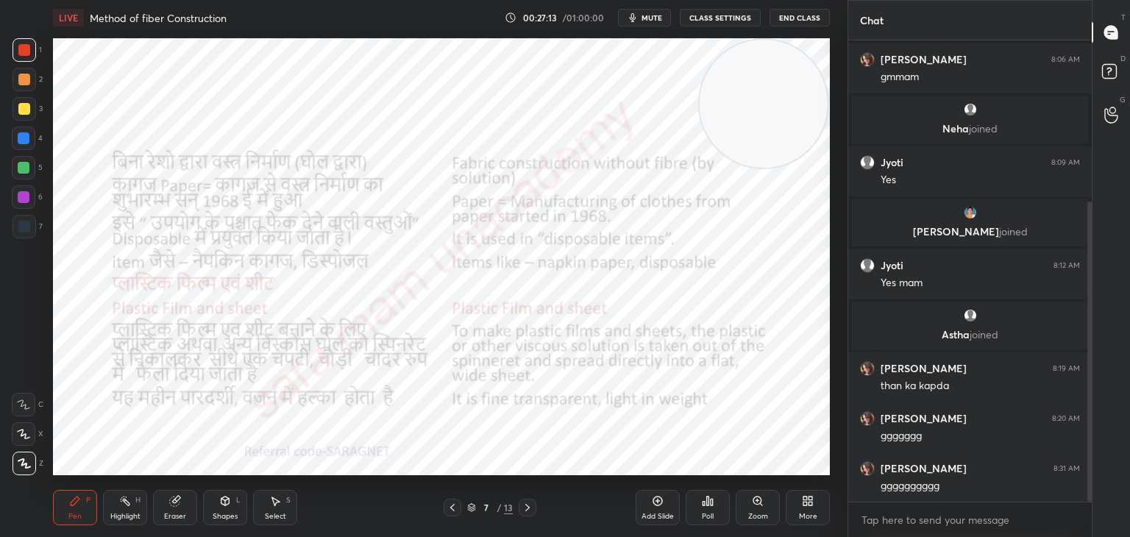
click at [526, 504] on icon at bounding box center [527, 508] width 12 height 12
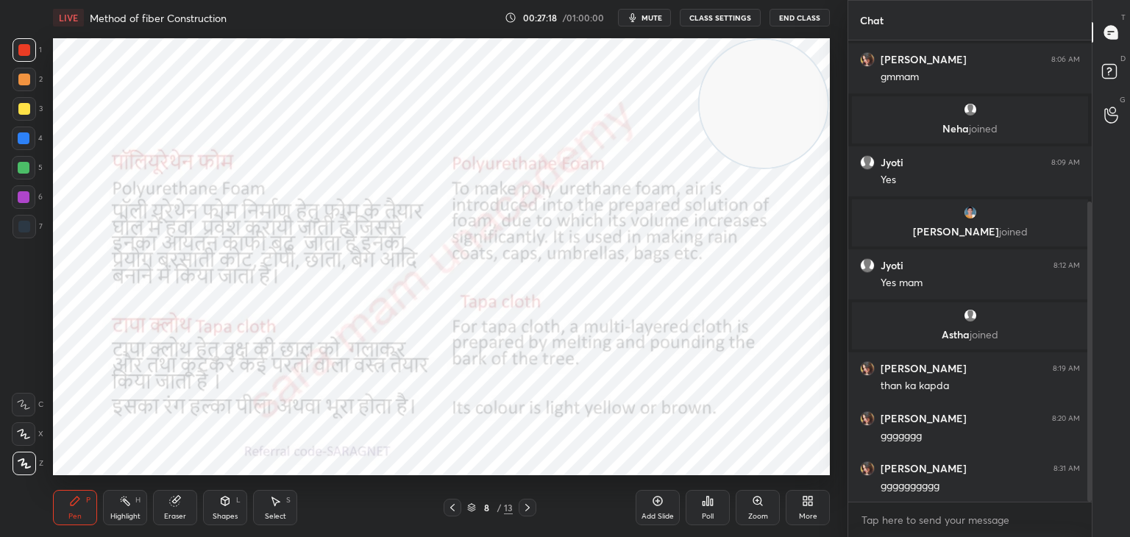
click at [515, 509] on div "8 / 13" at bounding box center [490, 508] width 93 height 18
click at [526, 508] on icon at bounding box center [527, 508] width 12 height 12
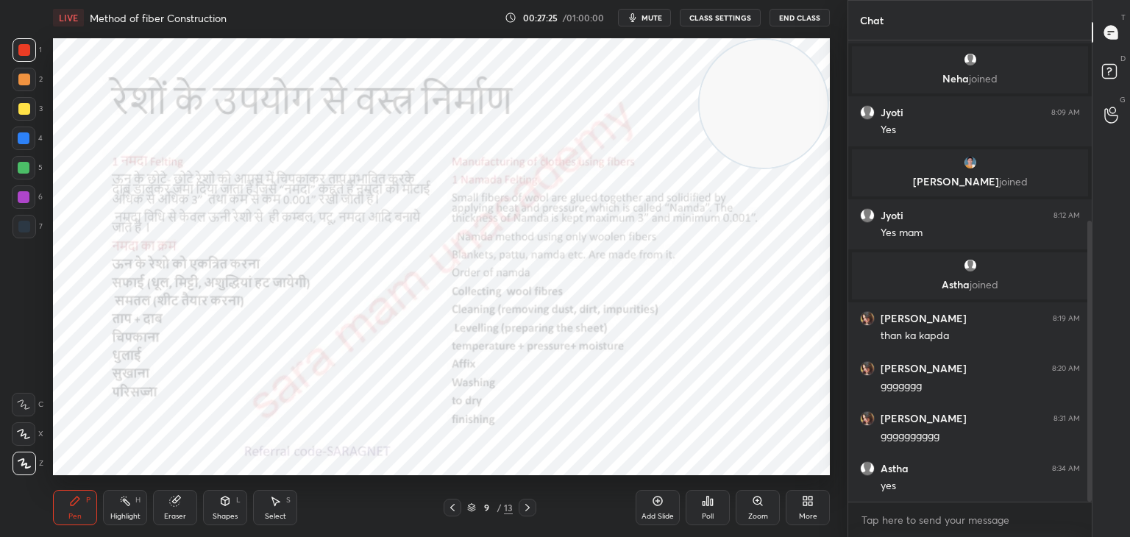
scroll to position [347, 0]
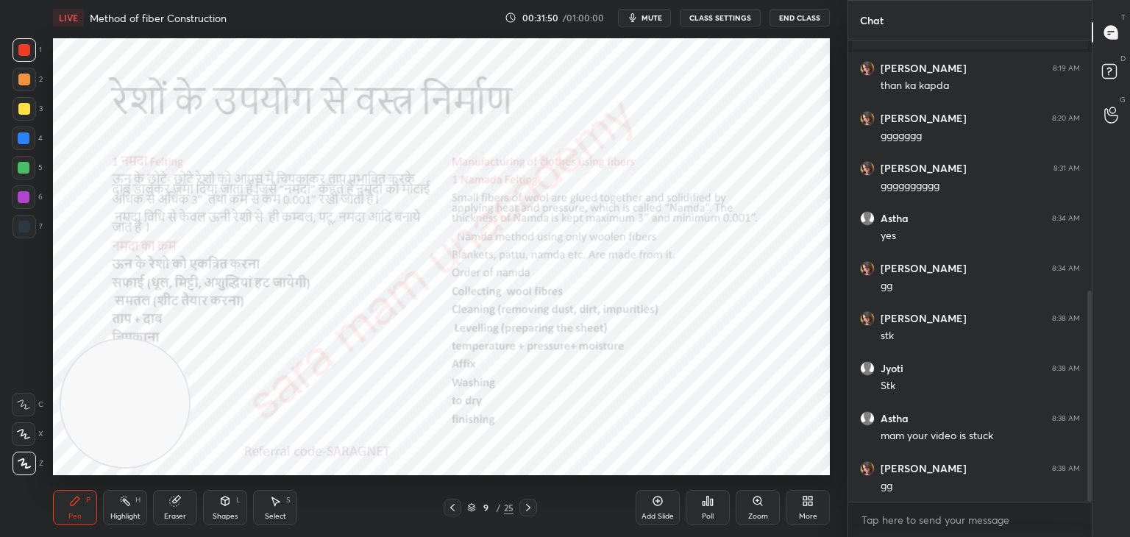
scroll to position [597, 0]
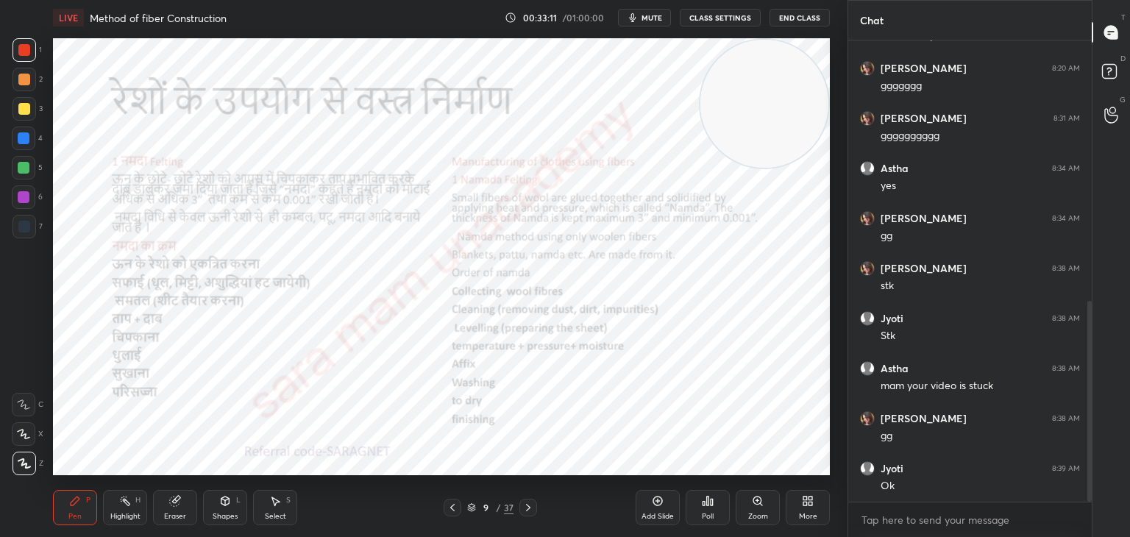
click at [266, 507] on div "Select S" at bounding box center [275, 507] width 44 height 35
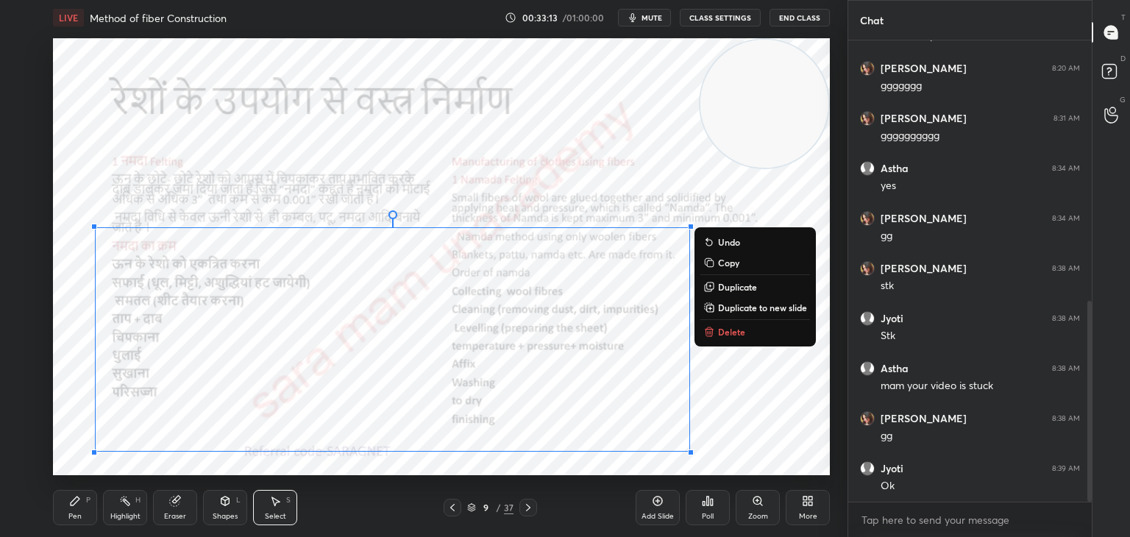
click at [725, 333] on p "Delete" at bounding box center [731, 332] width 27 height 12
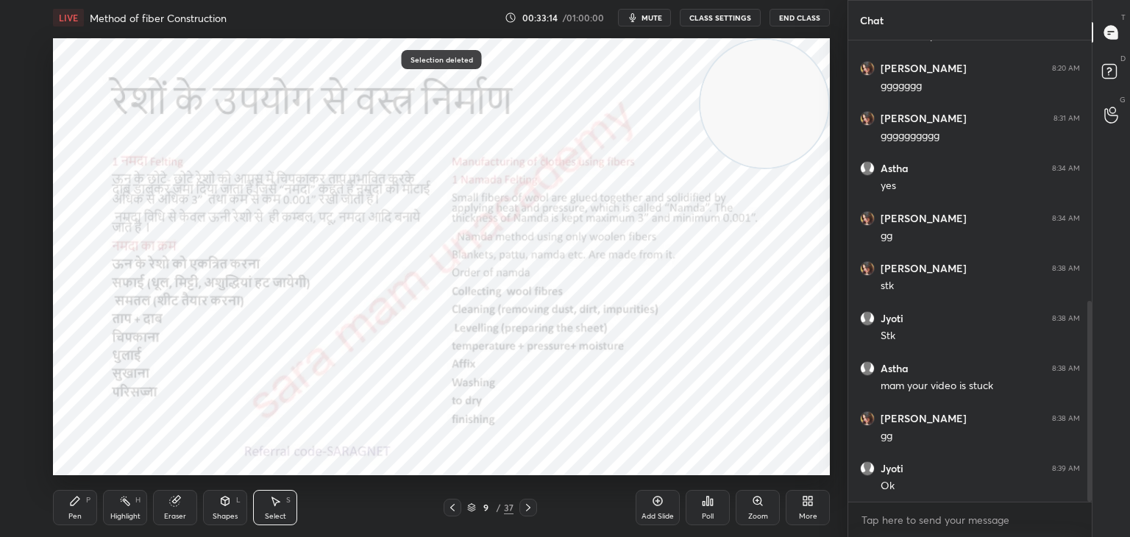
click at [79, 516] on div "Pen" at bounding box center [74, 516] width 13 height 7
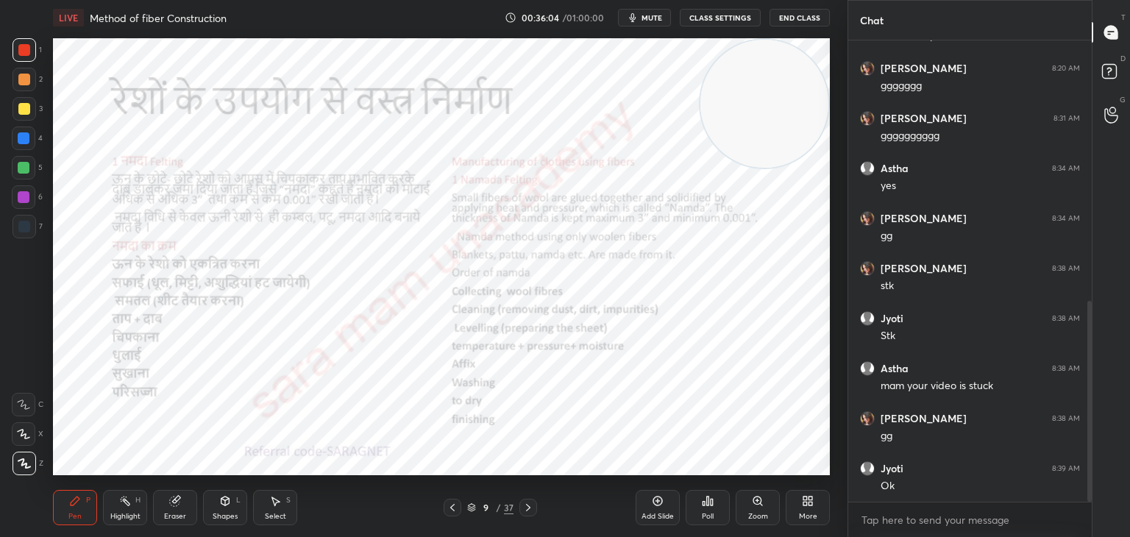
click at [534, 508] on div at bounding box center [528, 508] width 18 height 18
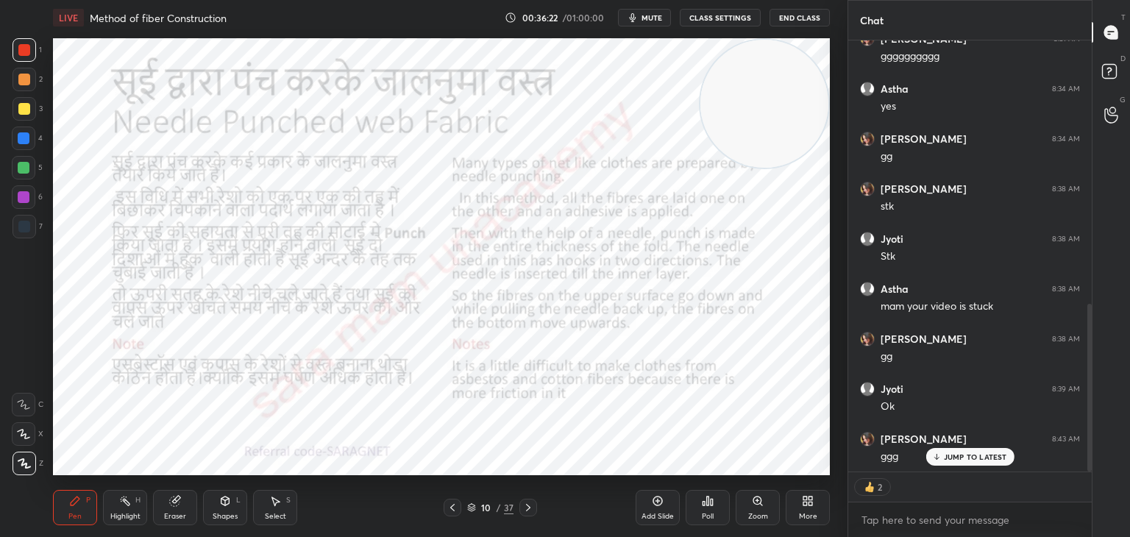
scroll to position [647, 0]
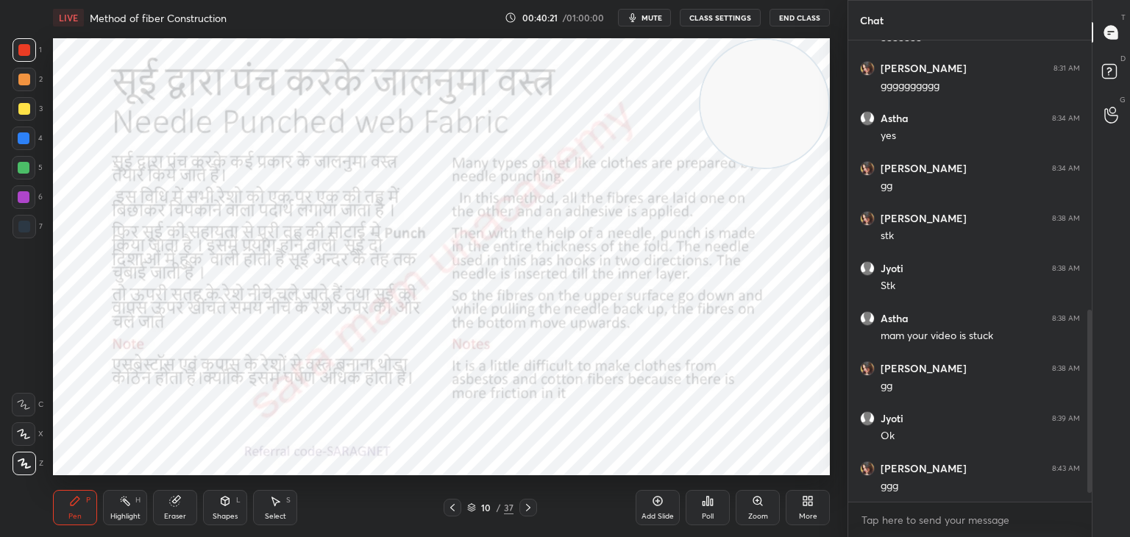
click at [534, 510] on div at bounding box center [528, 508] width 18 height 18
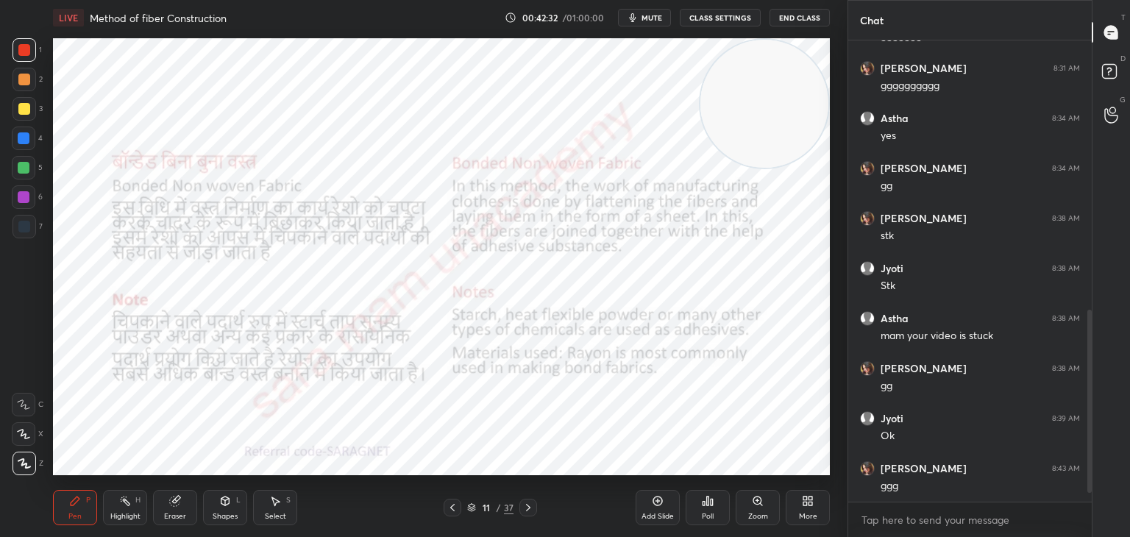
click at [524, 507] on icon at bounding box center [528, 508] width 12 height 12
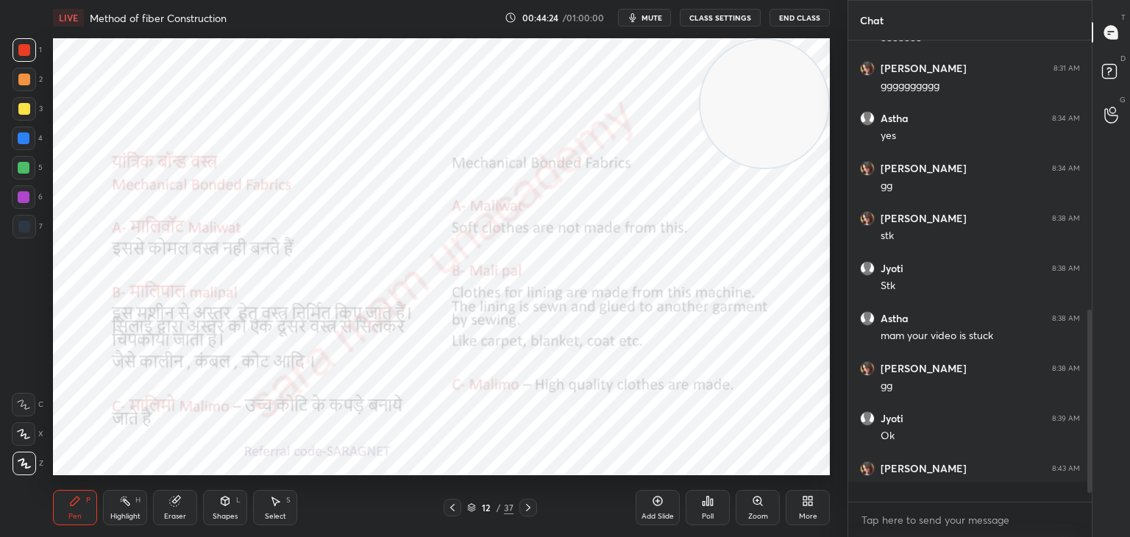
scroll to position [457, 239]
click at [524, 510] on icon at bounding box center [528, 508] width 12 height 12
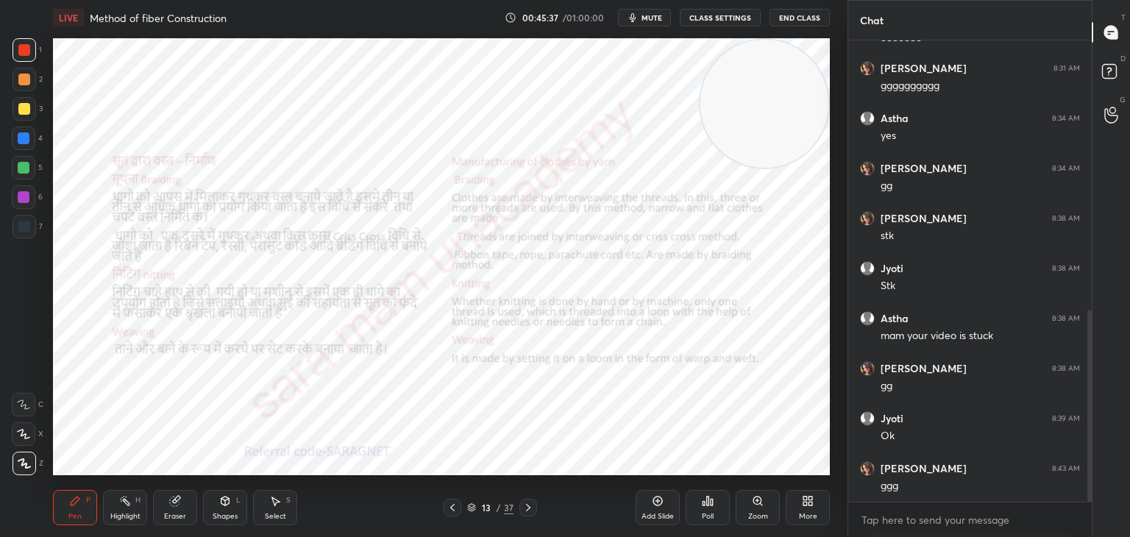
click at [522, 507] on icon at bounding box center [528, 508] width 12 height 12
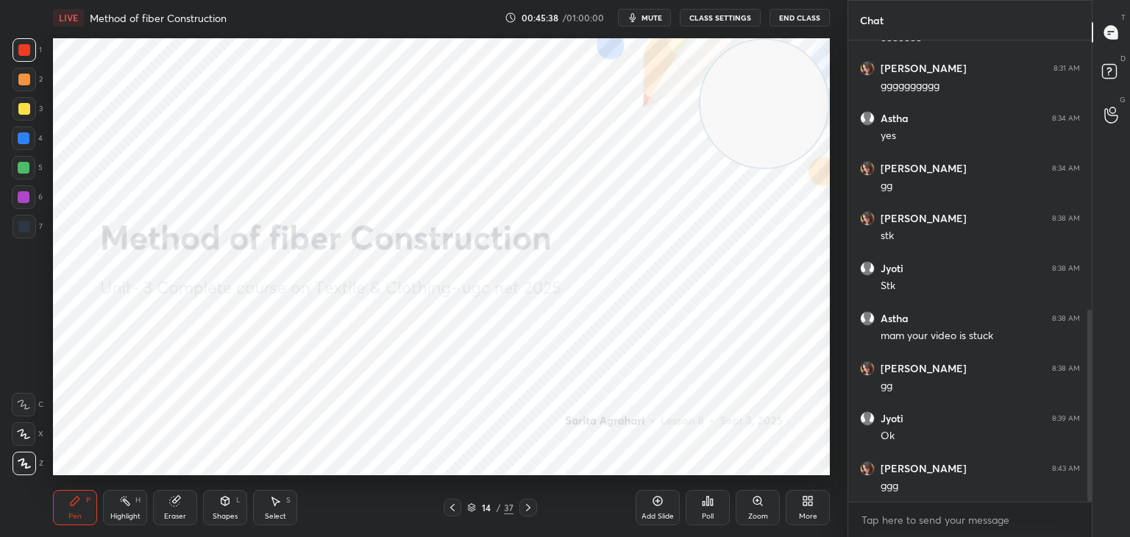
click at [450, 510] on icon at bounding box center [452, 508] width 12 height 12
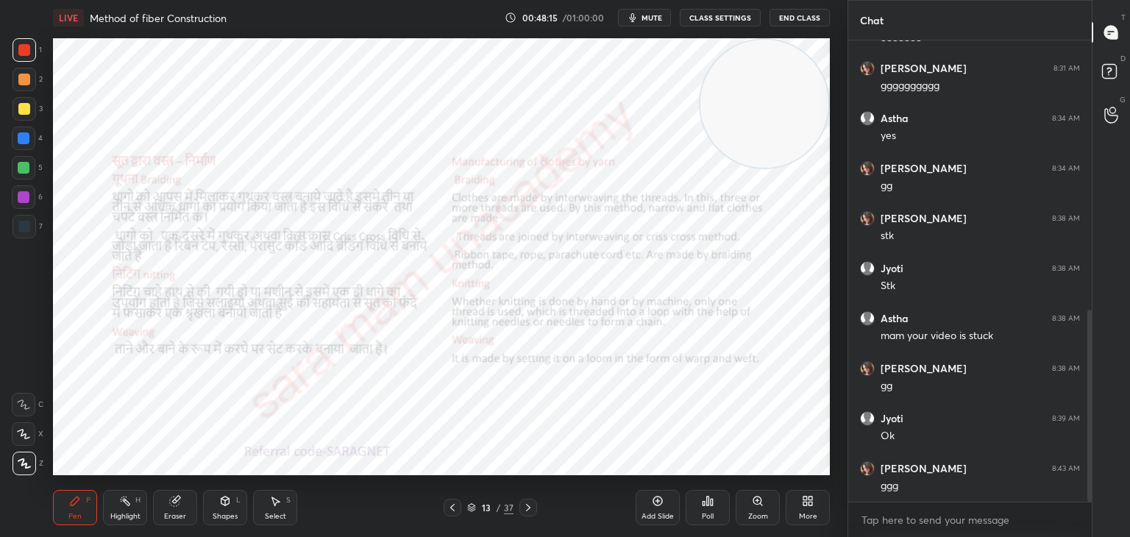
scroll to position [700, 0]
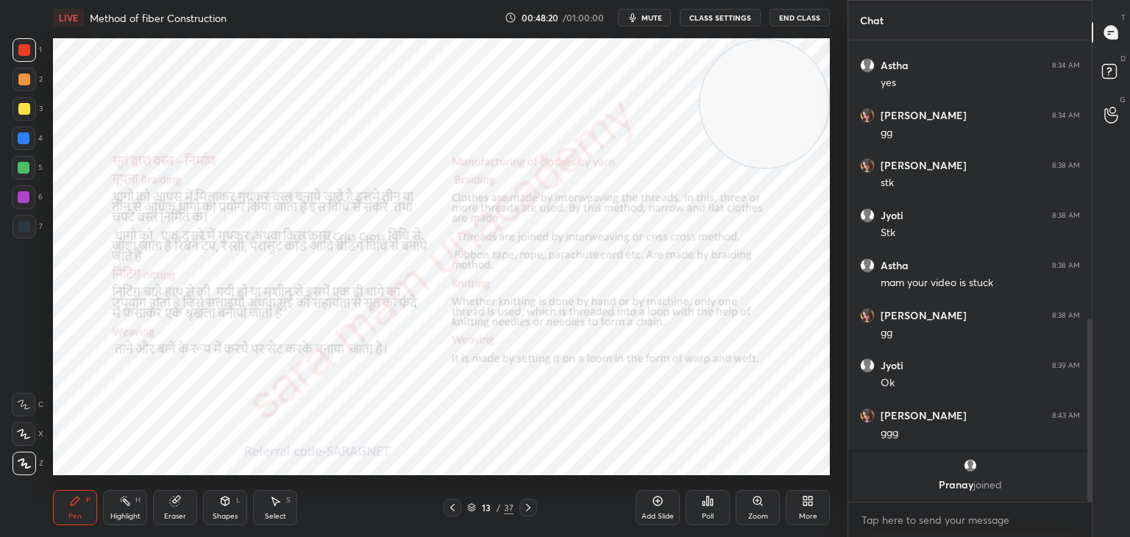
click at [277, 510] on div "Select S" at bounding box center [275, 507] width 44 height 35
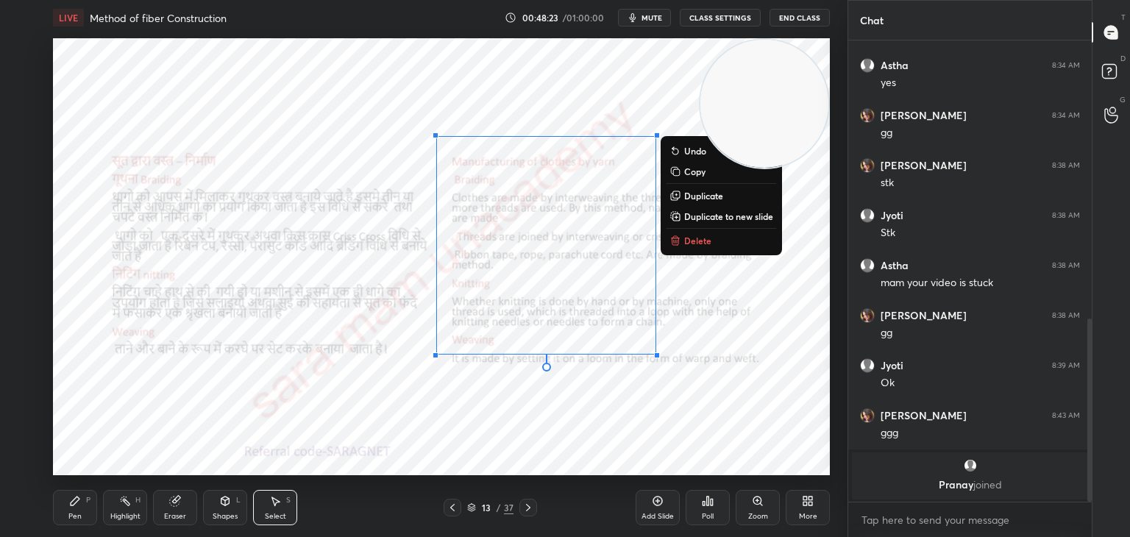
click at [705, 251] on div "0 ° Undo Copy Duplicate Duplicate to new slide Delete" at bounding box center [441, 256] width 777 height 437
click at [700, 243] on p "Delete" at bounding box center [697, 241] width 27 height 12
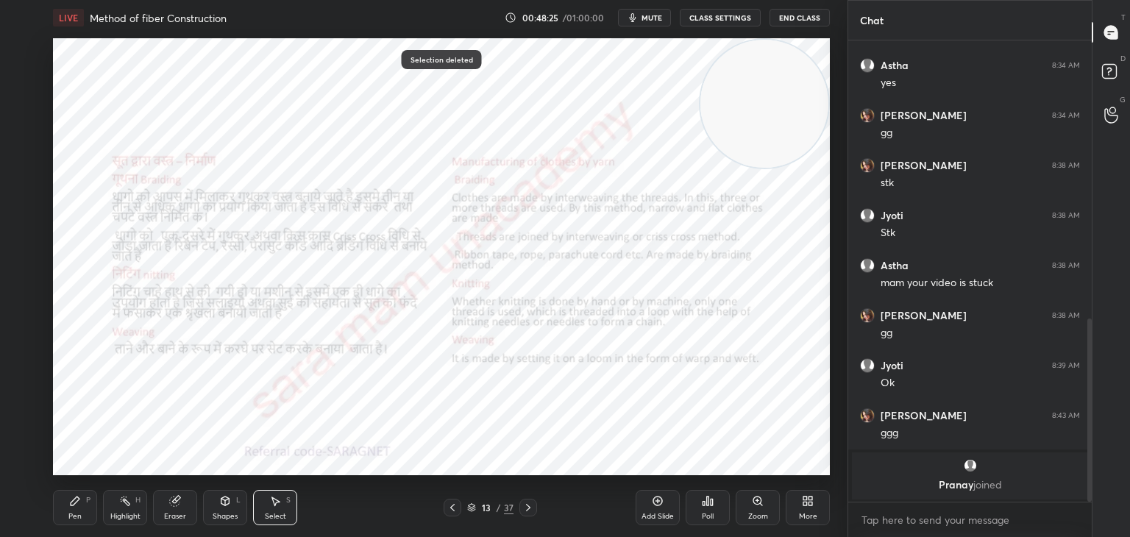
click at [81, 510] on div "Pen P" at bounding box center [75, 507] width 44 height 35
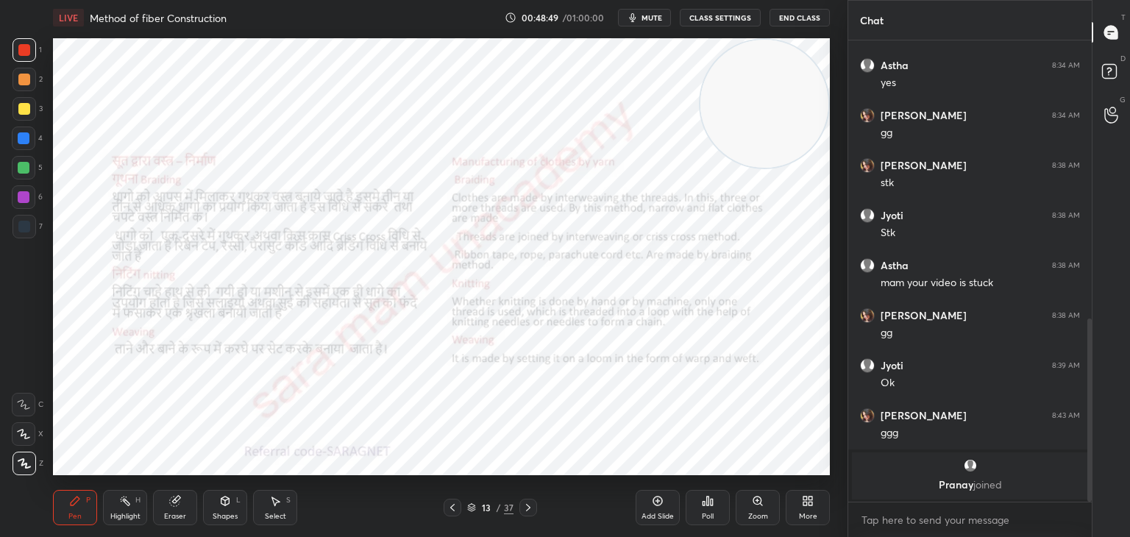
click at [529, 504] on icon at bounding box center [528, 508] width 12 height 12
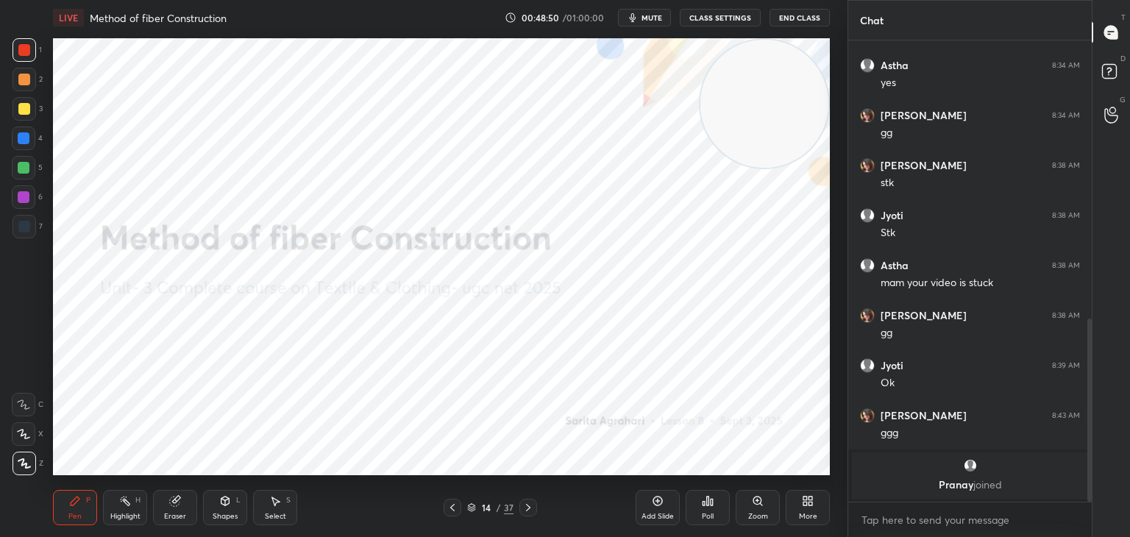
click at [444, 507] on div at bounding box center [453, 508] width 18 height 18
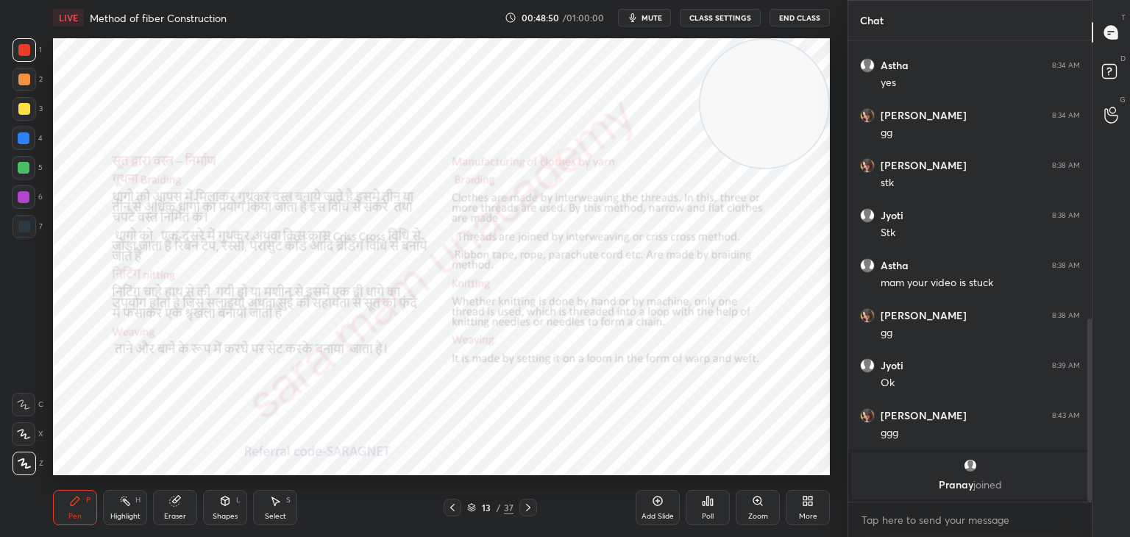
click at [444, 507] on div at bounding box center [453, 508] width 18 height 18
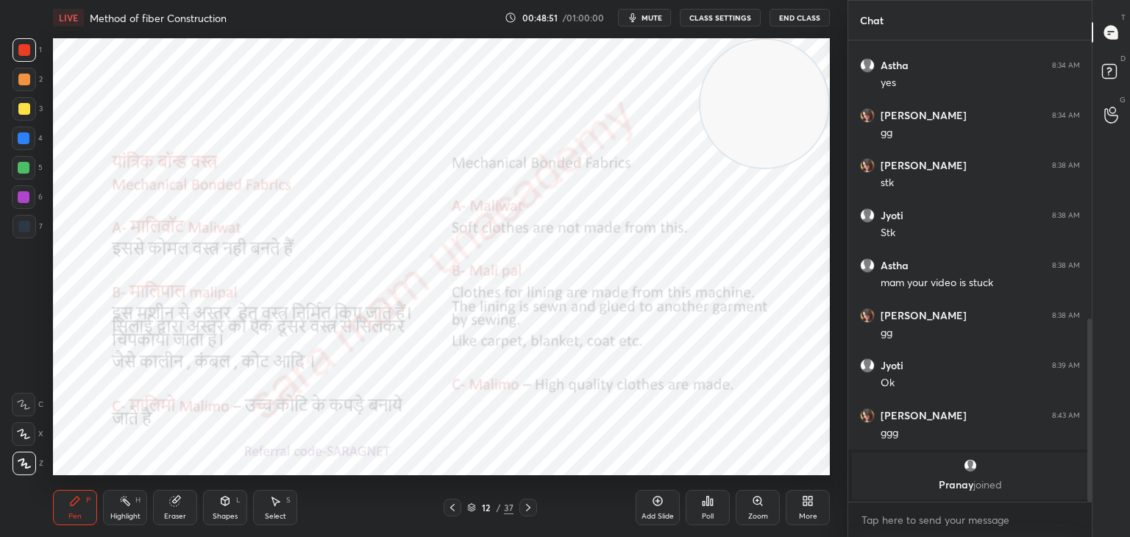
click at [450, 510] on icon at bounding box center [452, 508] width 12 height 12
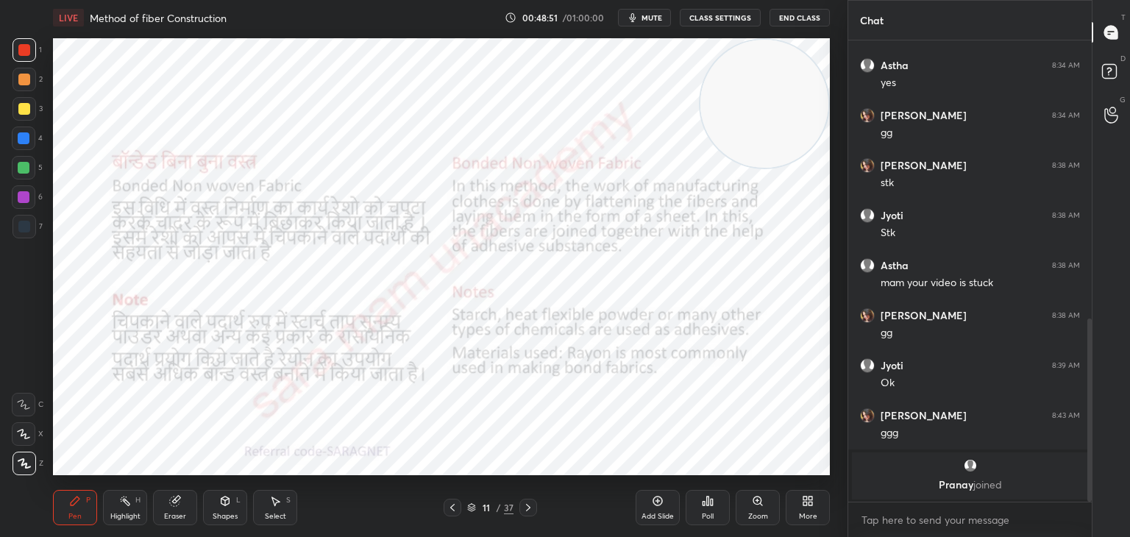
click at [449, 510] on icon at bounding box center [452, 508] width 12 height 12
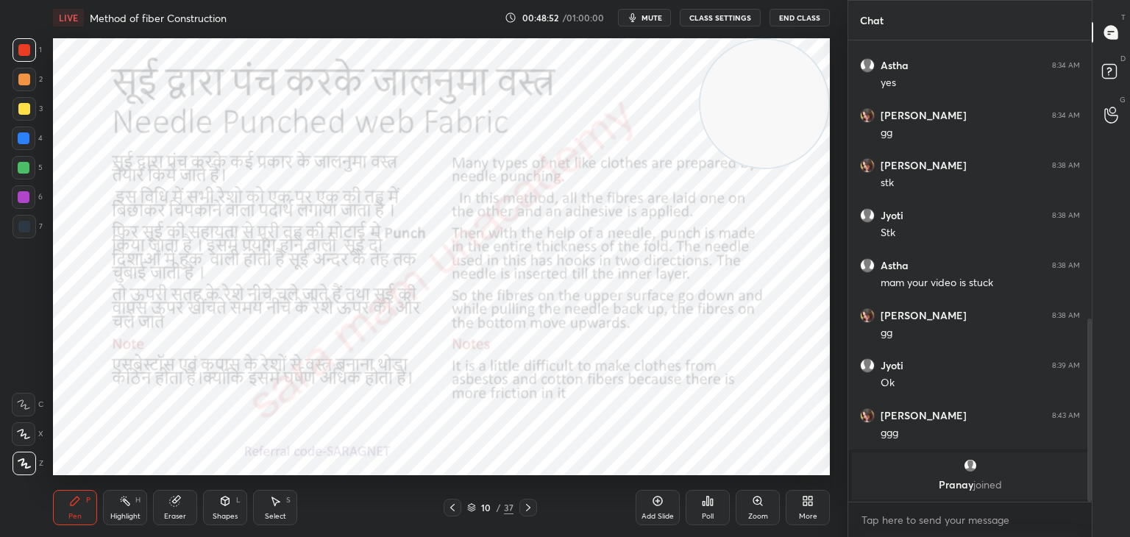
click at [452, 510] on icon at bounding box center [452, 508] width 12 height 12
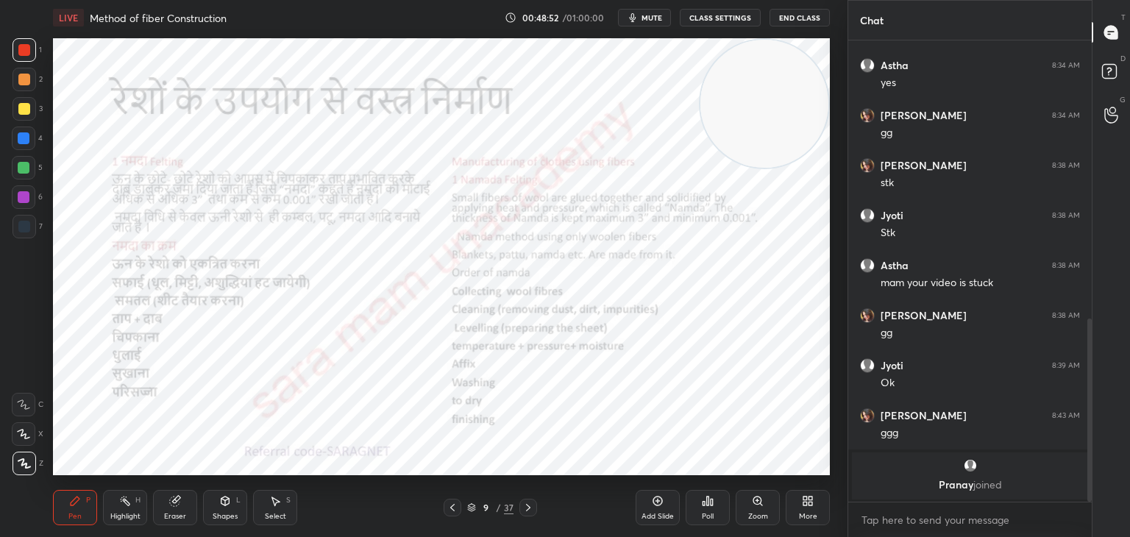
click at [449, 507] on icon at bounding box center [452, 508] width 12 height 12
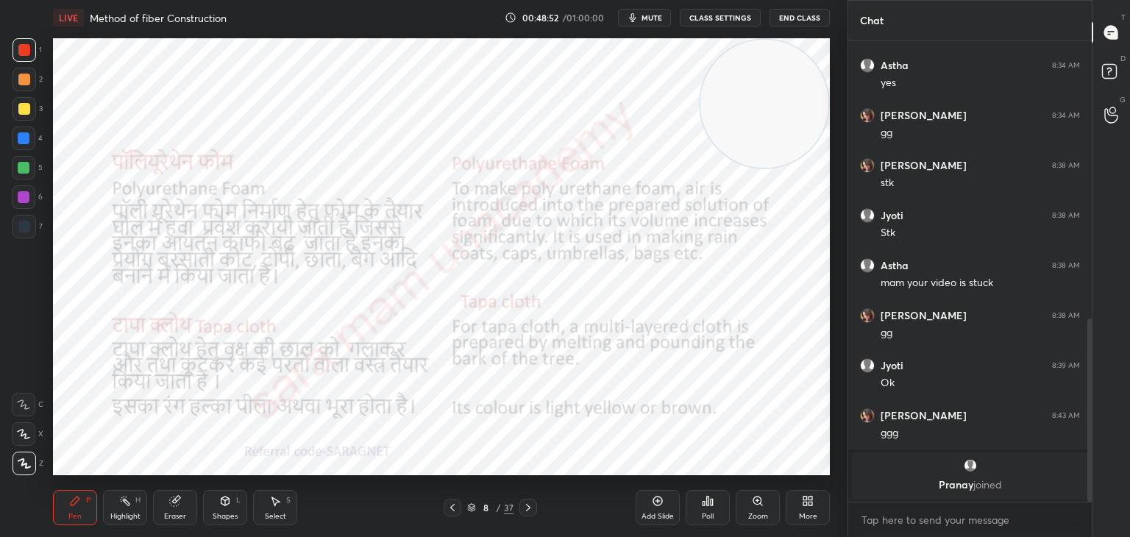
click at [453, 510] on icon at bounding box center [452, 508] width 12 height 12
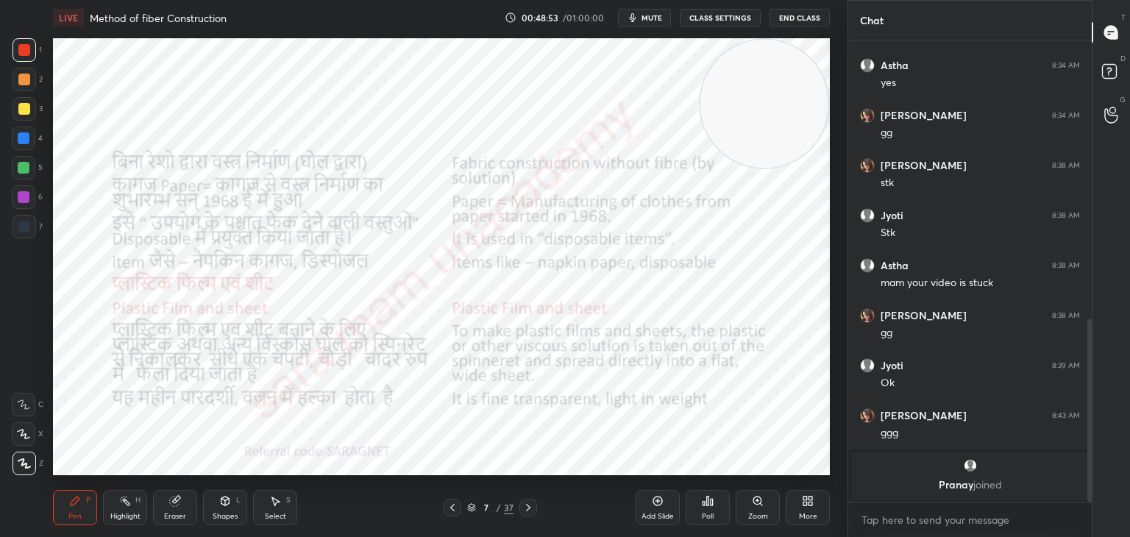
click at [454, 507] on icon at bounding box center [452, 508] width 12 height 12
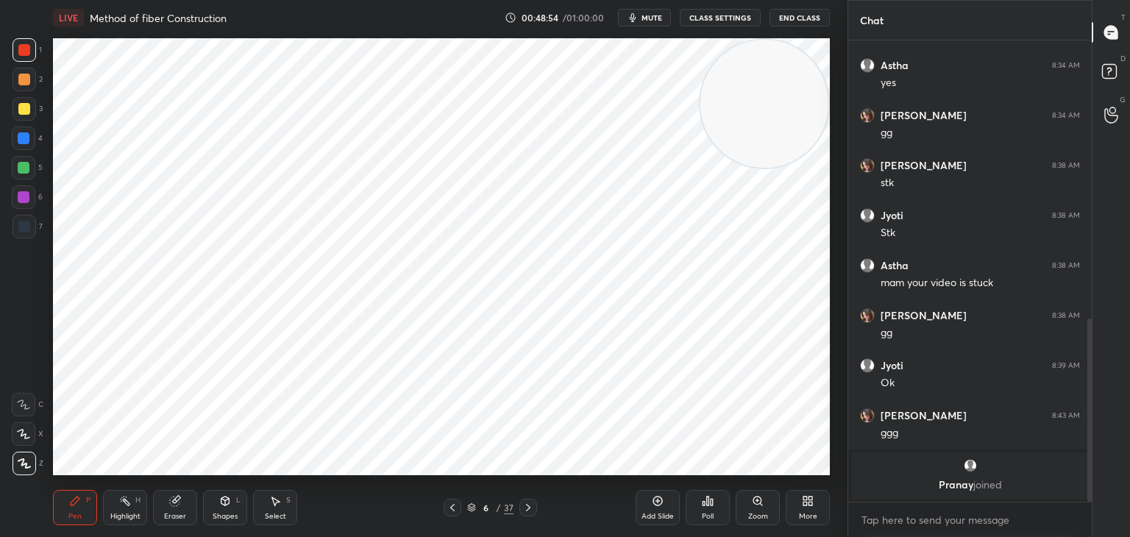
click at [457, 507] on icon at bounding box center [452, 508] width 12 height 12
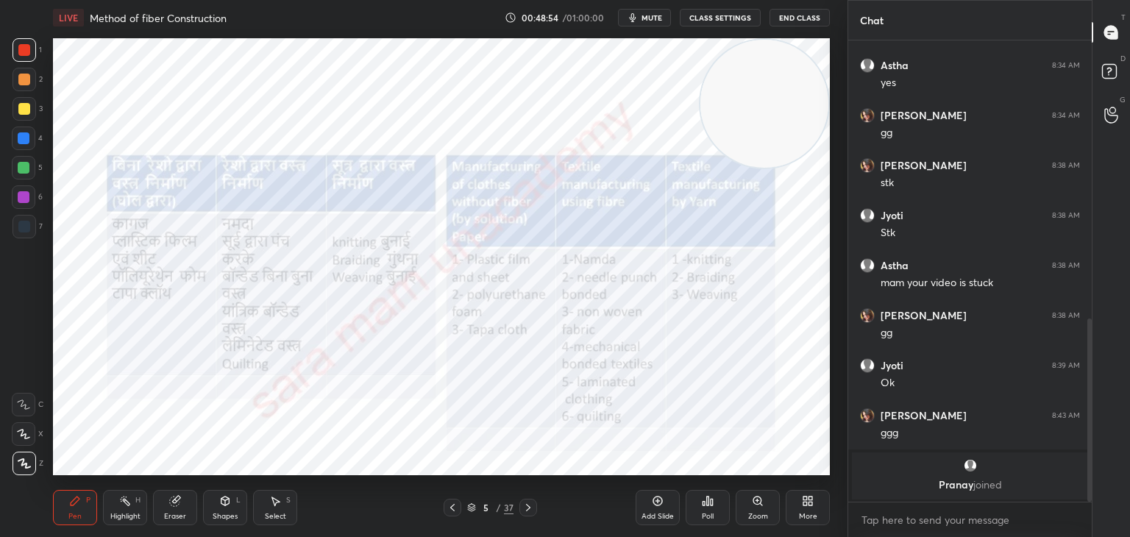
click at [455, 507] on icon at bounding box center [452, 508] width 12 height 12
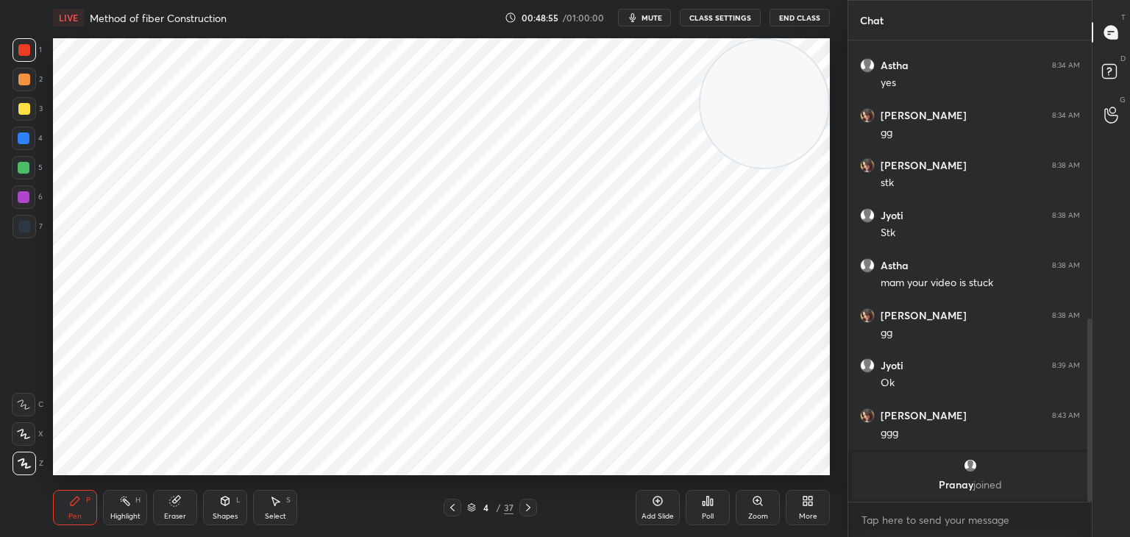
click at [455, 507] on icon at bounding box center [452, 508] width 12 height 12
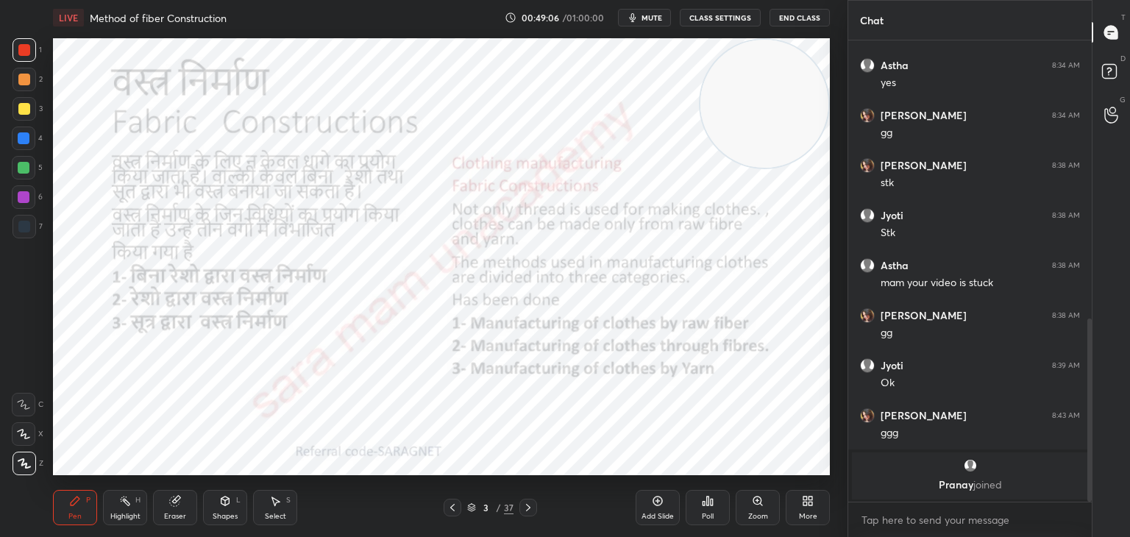
click at [455, 511] on icon at bounding box center [452, 508] width 12 height 12
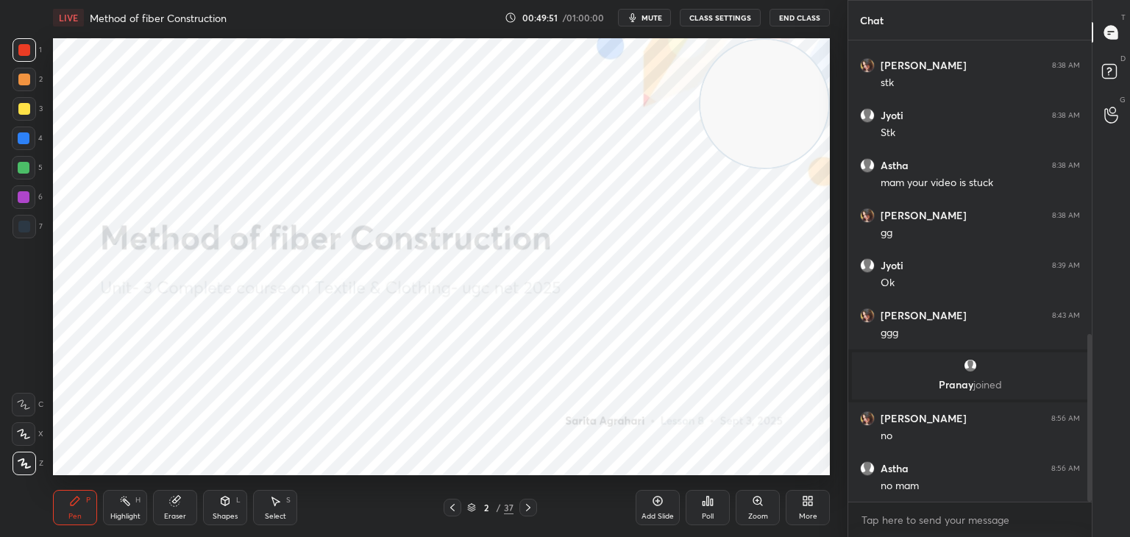
scroll to position [809, 0]
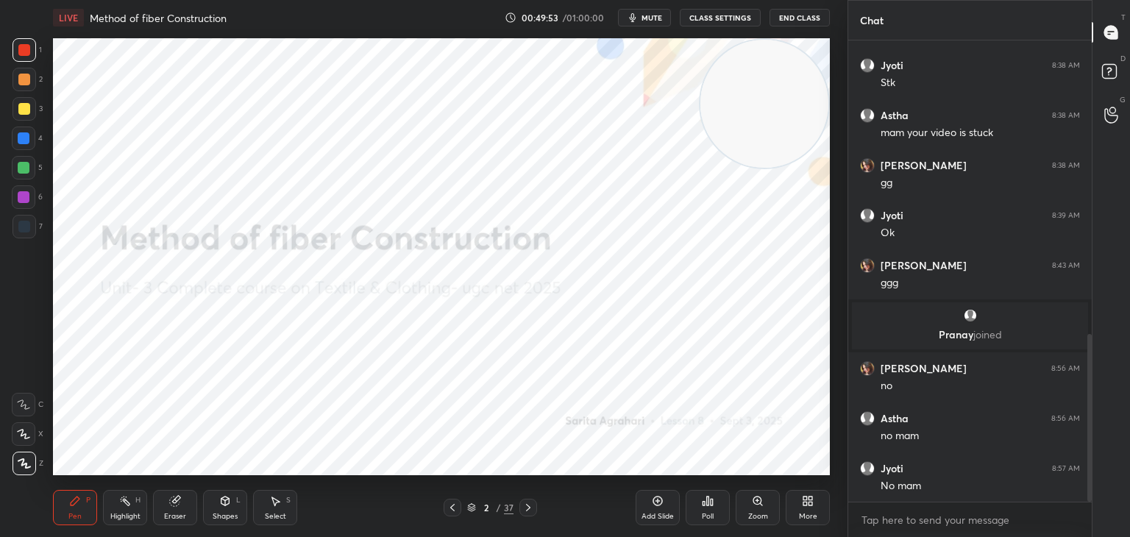
click at [663, 510] on div "Add Slide" at bounding box center [657, 507] width 44 height 35
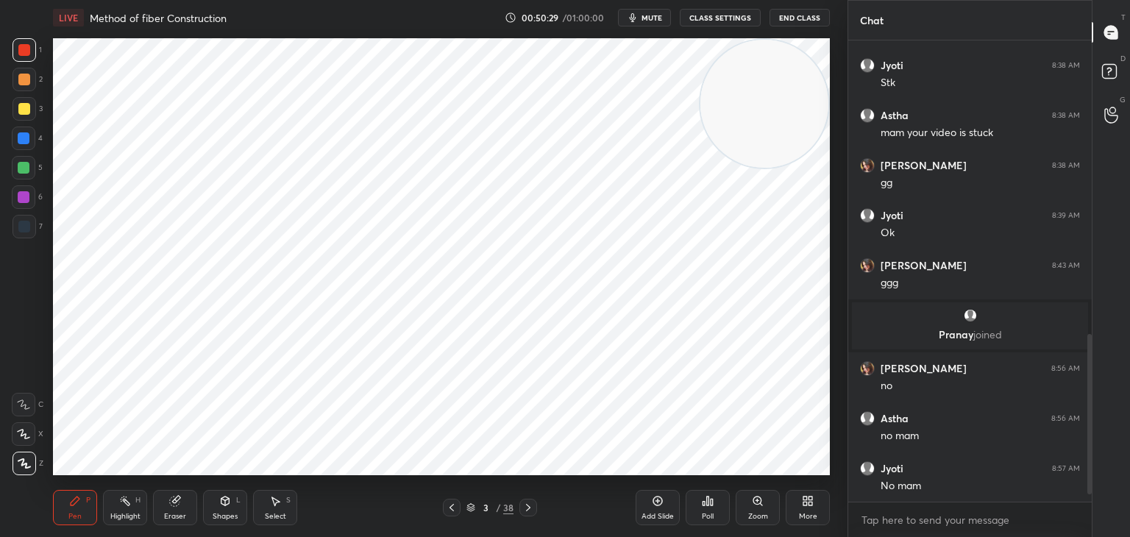
click at [282, 510] on div "Select S" at bounding box center [275, 507] width 44 height 35
click at [450, 510] on icon at bounding box center [452, 508] width 12 height 12
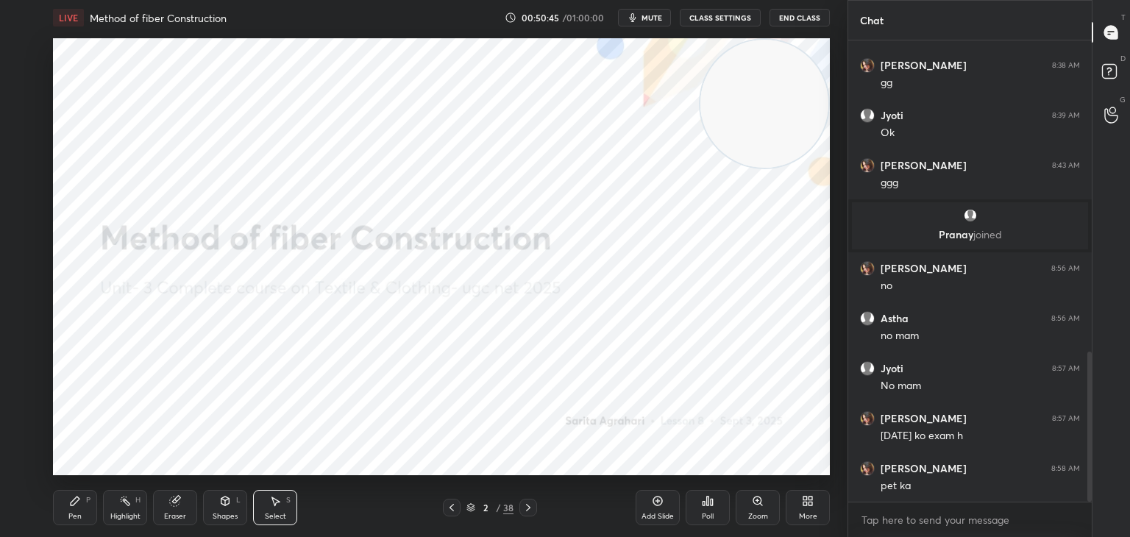
scroll to position [959, 0]
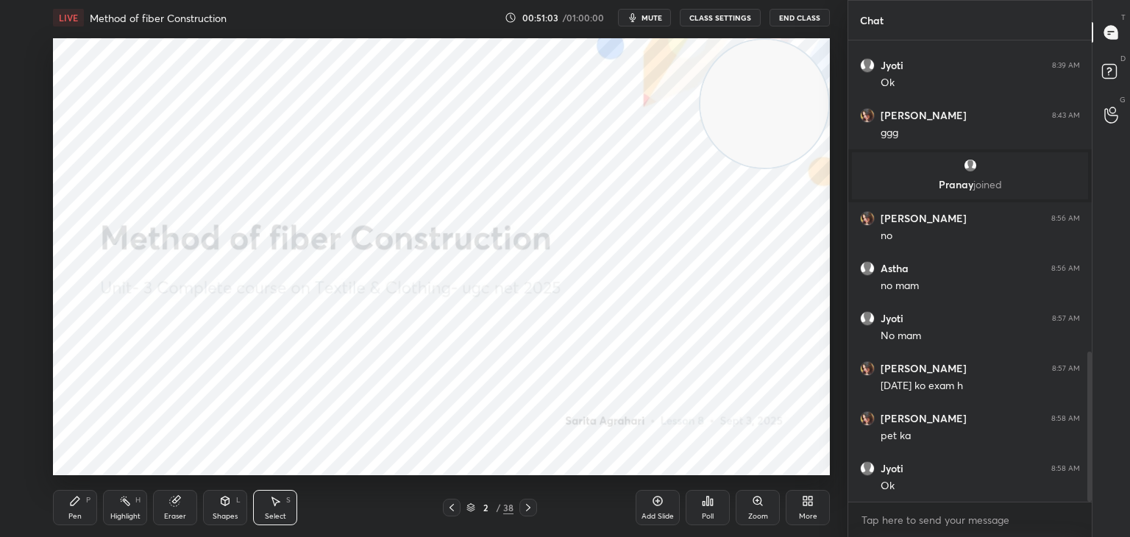
click at [802, 18] on button "End Class" at bounding box center [799, 18] width 60 height 18
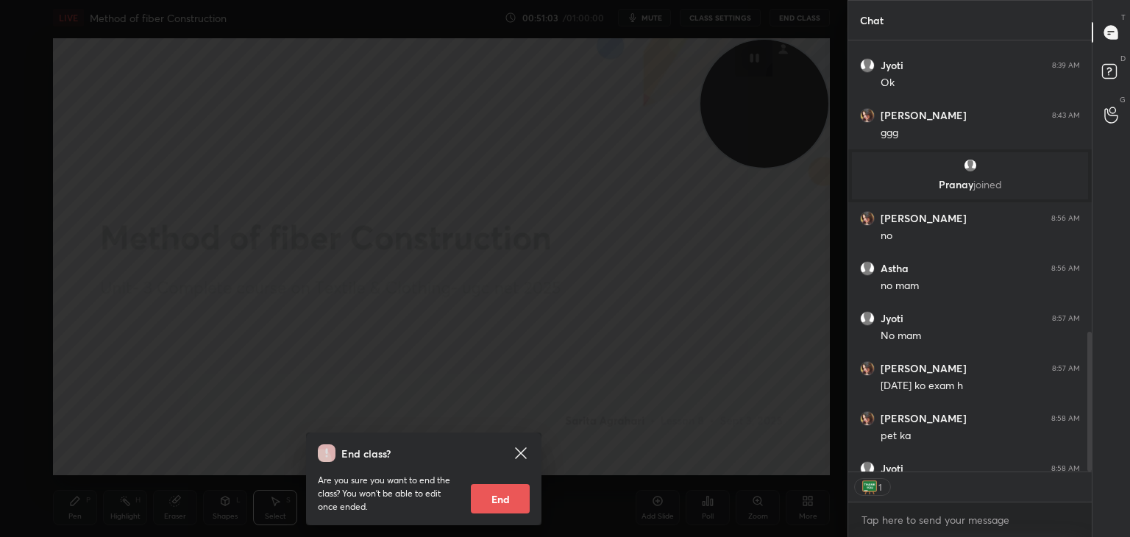
scroll to position [5, 4]
click at [502, 499] on button "End" at bounding box center [500, 498] width 59 height 29
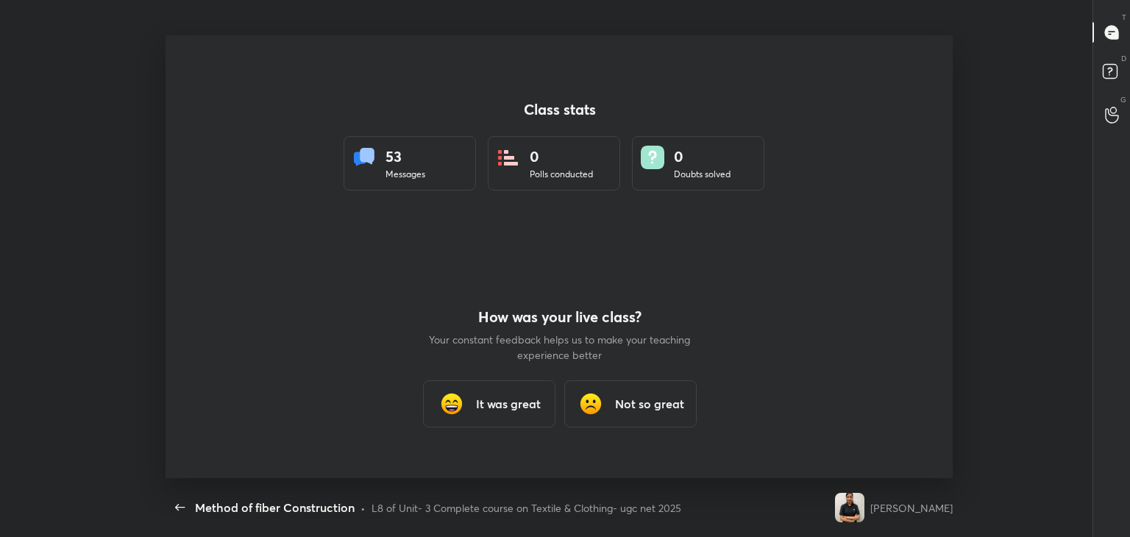
scroll to position [73106, 72432]
click at [496, 402] on h3 "It was great" at bounding box center [507, 404] width 65 height 18
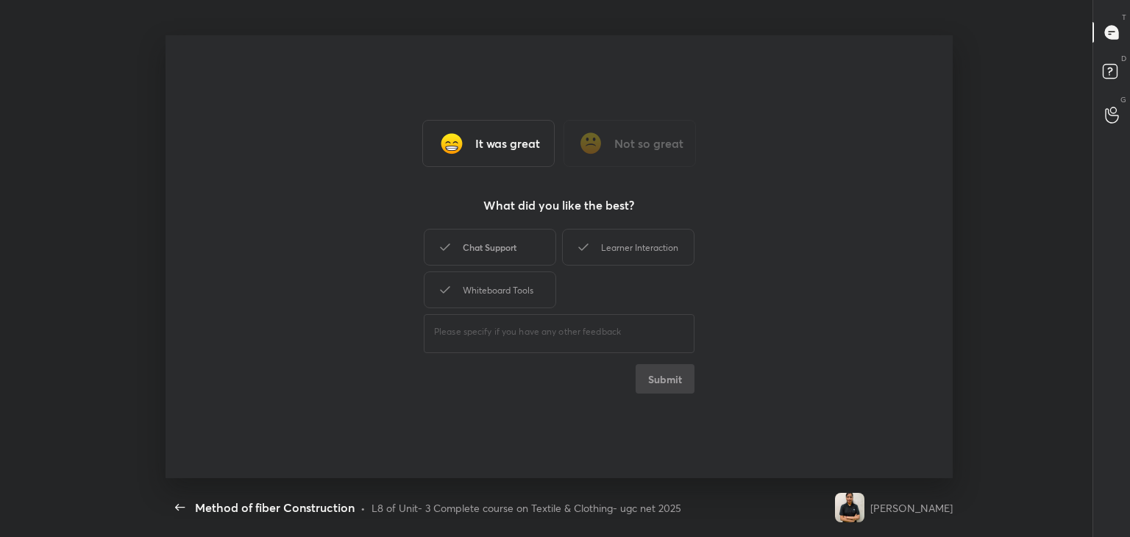
click at [516, 248] on div "Chat Support" at bounding box center [490, 247] width 132 height 37
click at [635, 256] on div "Learner Interaction" at bounding box center [628, 247] width 132 height 37
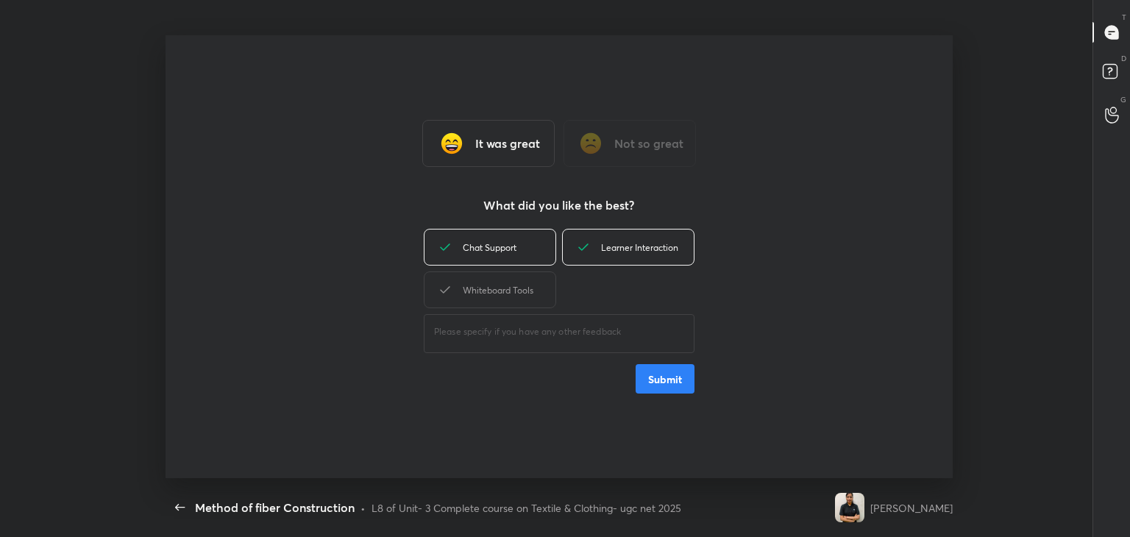
click at [503, 302] on div "Whiteboard Tools" at bounding box center [490, 289] width 132 height 37
click at [649, 377] on button "Submit" at bounding box center [664, 378] width 59 height 29
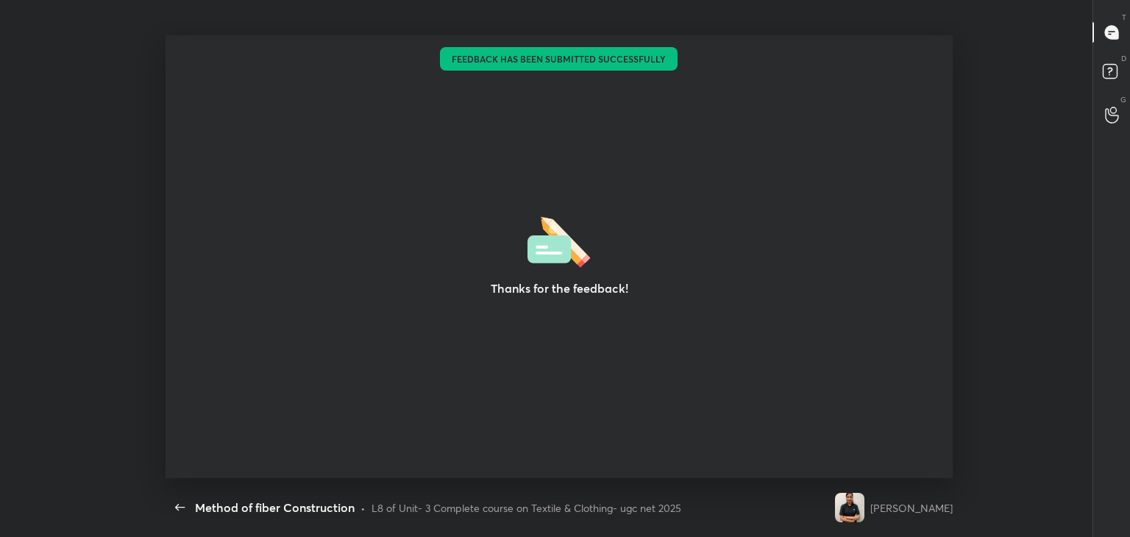
type textarea "x"
